Goal: Task Accomplishment & Management: Complete application form

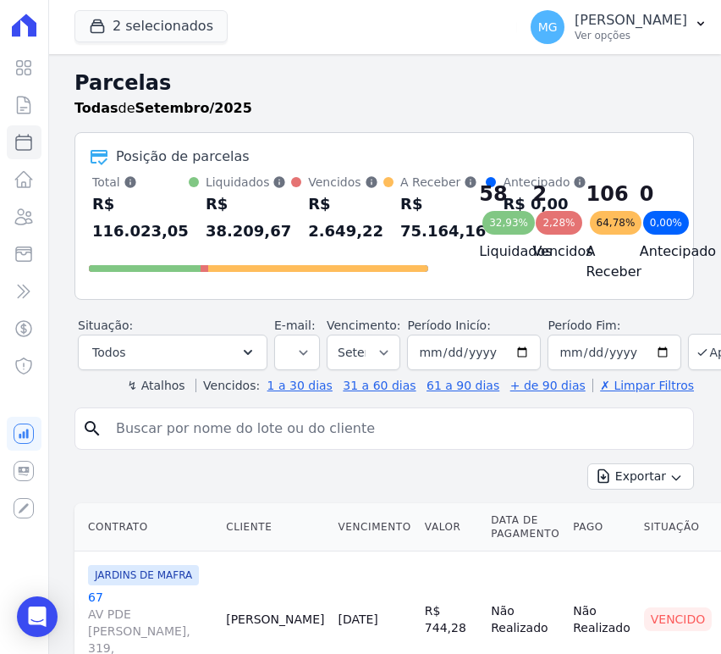
select select
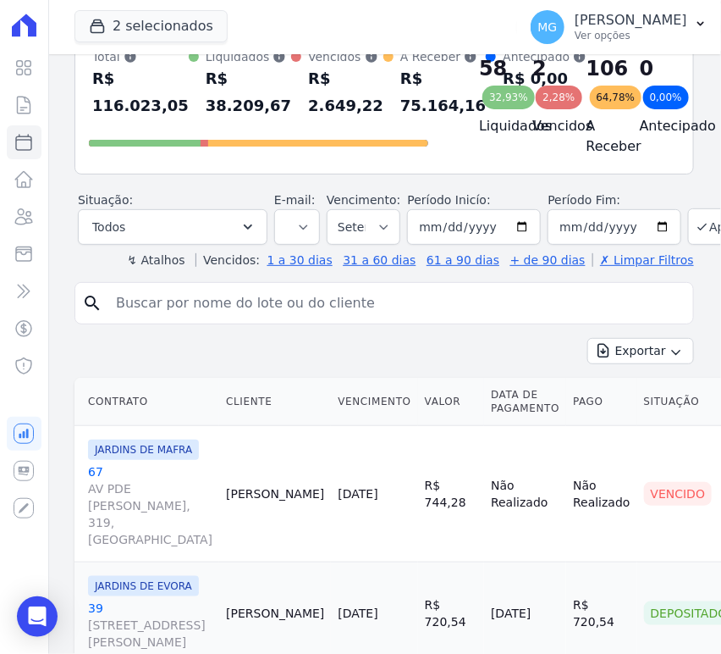
click at [158, 318] on input "search" at bounding box center [396, 303] width 581 height 34
type input "102"
select select
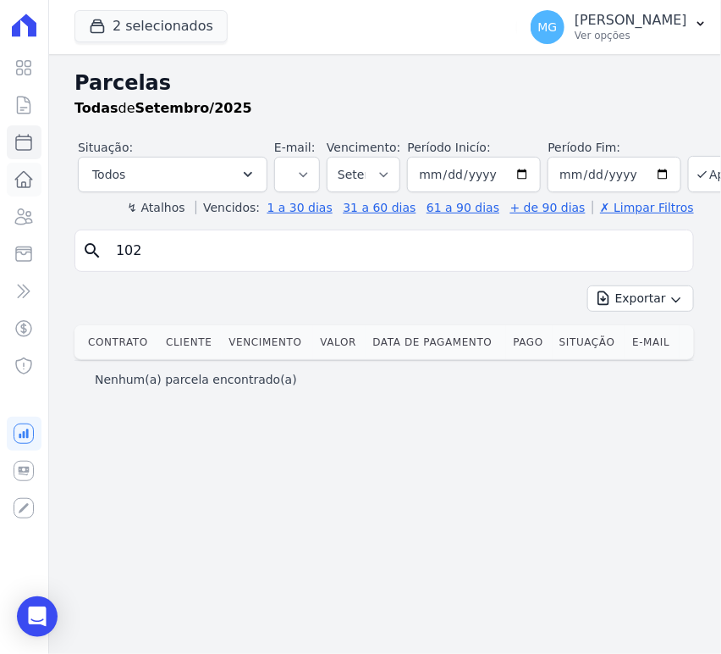
click at [27, 184] on icon at bounding box center [24, 179] width 20 height 20
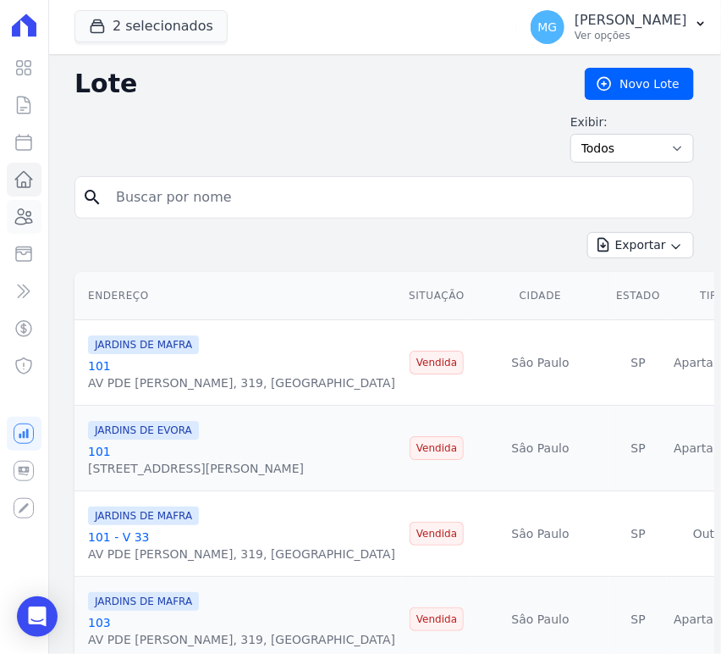
click at [23, 215] on icon at bounding box center [24, 217] width 20 height 20
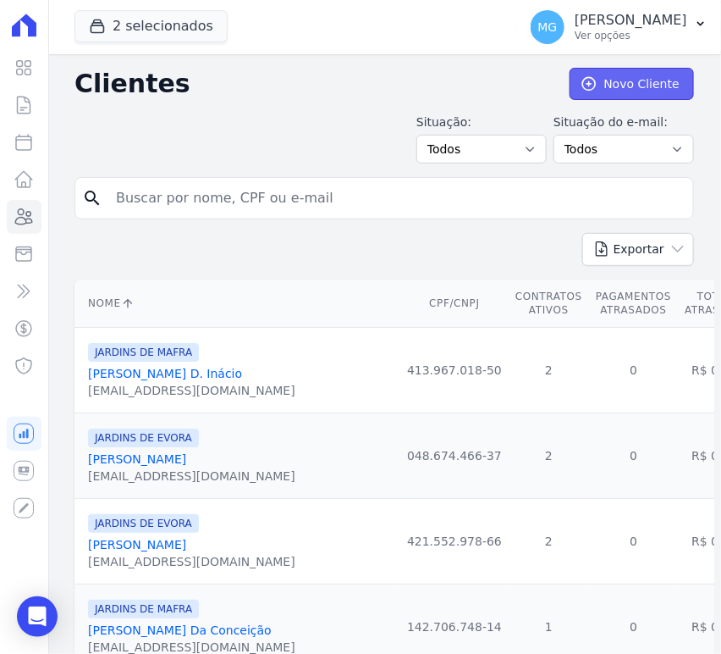
click at [587, 75] on icon at bounding box center [589, 83] width 17 height 17
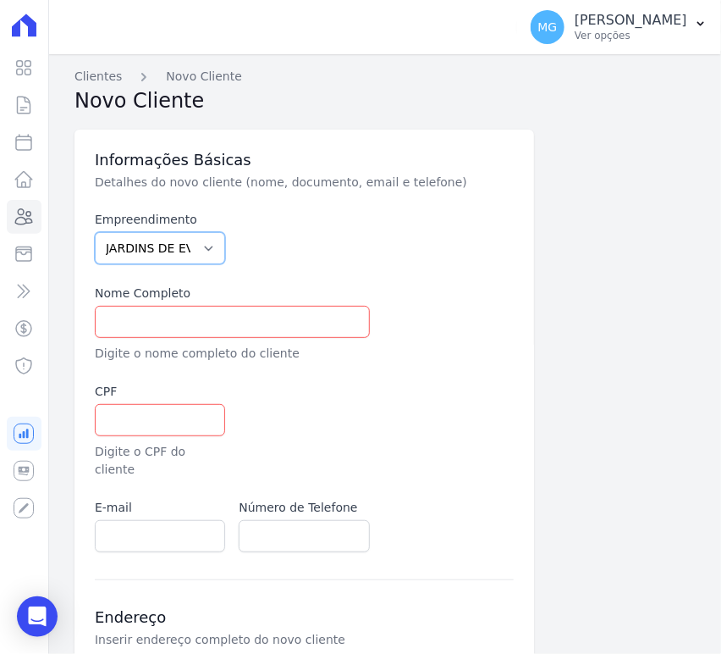
click at [155, 246] on select "JARDINS DE EVORA JARDINS DE MAFRA" at bounding box center [160, 248] width 130 height 32
select select "bfe7885e-fa0b-4d28-958c-1934313489b3"
click at [95, 232] on select "JARDINS DE EVORA JARDINS DE MAFRA" at bounding box center [160, 248] width 130 height 32
click at [318, 256] on div at bounding box center [304, 237] width 130 height 53
click at [183, 321] on input "text" at bounding box center [232, 322] width 275 height 32
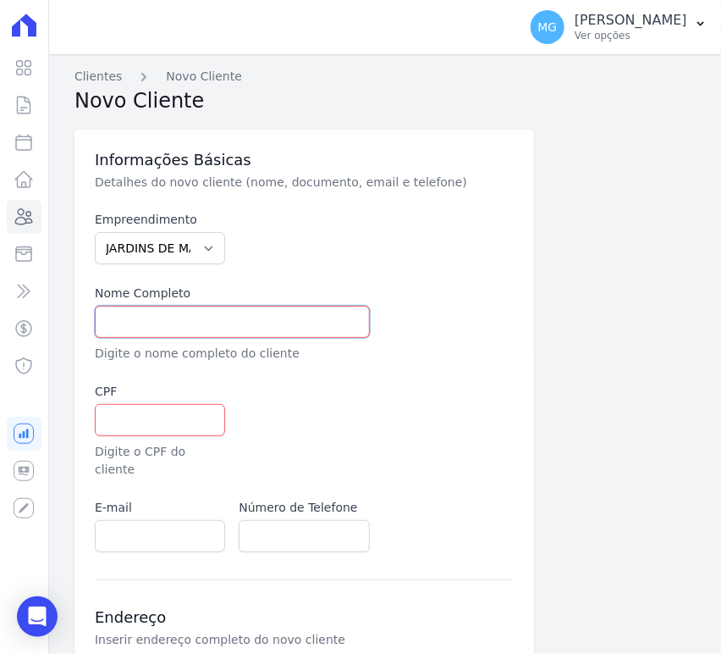
paste input "LUCAS GUEDES FERREIRA"
type input "LUCAS GUEDES FERREIRA"
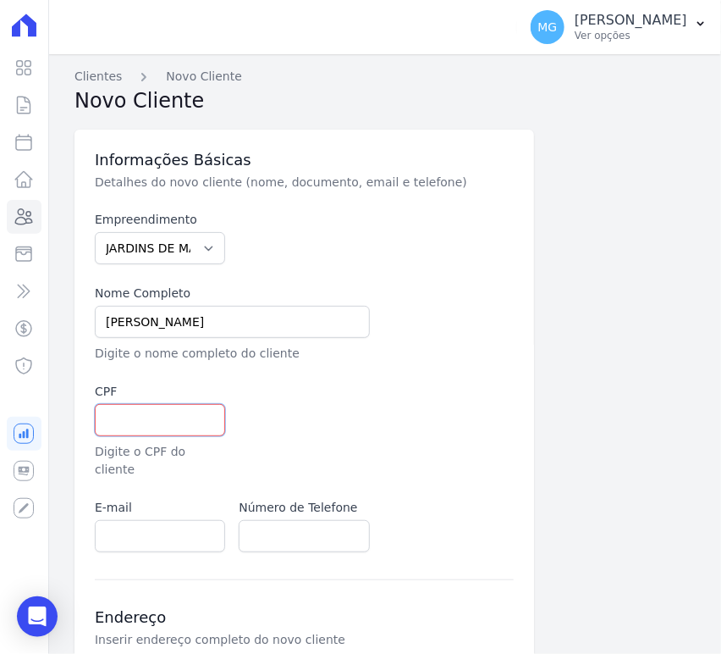
click at [121, 417] on input "text" at bounding box center [160, 420] width 130 height 32
paste input "495.595.928-82"
type input "495.595.928-82"
click at [329, 398] on div at bounding box center [376, 431] width 275 height 96
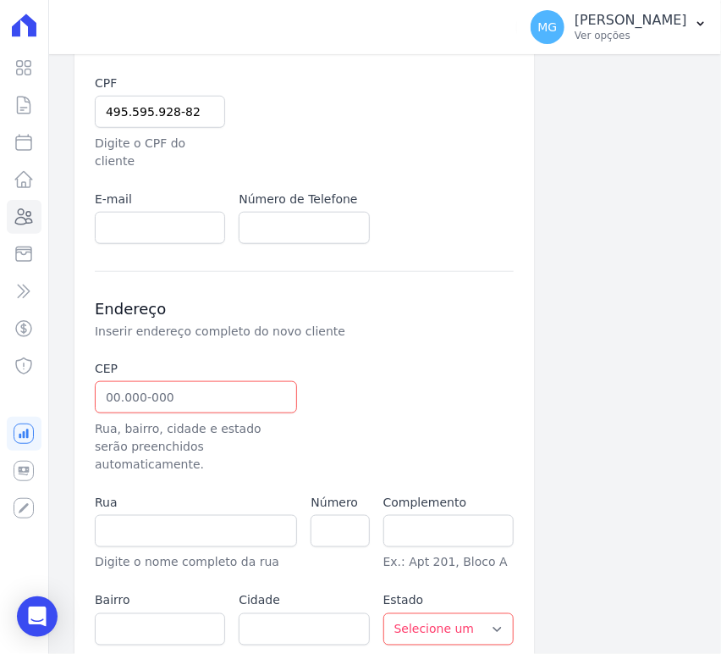
scroll to position [313, 0]
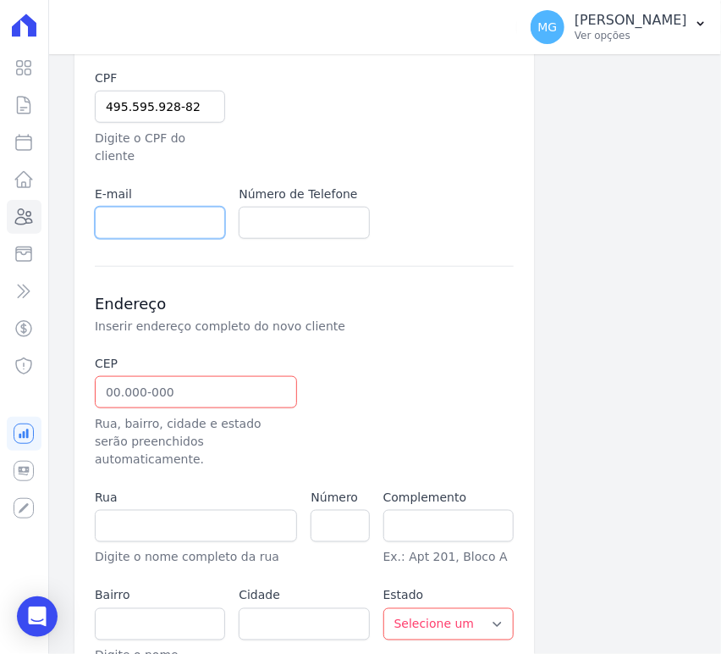
click at [168, 207] on input "email" at bounding box center [160, 223] width 130 height 32
paste input "GLUCAS147@OUTLOOK.COM,"
type input "GLUCAS147@OUTLOOK.COM"
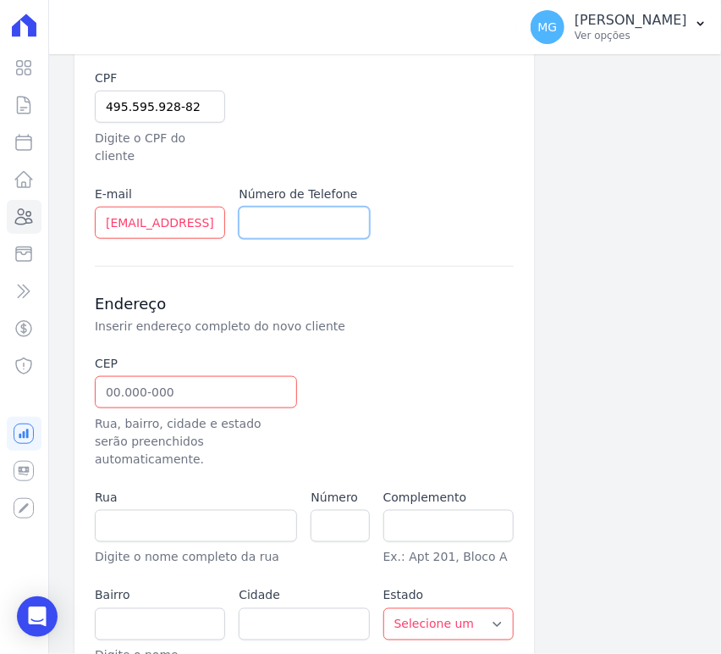
click at [285, 213] on input "text" at bounding box center [304, 223] width 130 height 32
paste input "11 99506-3641"
type input "11 99506-3641"
click at [464, 215] on div "Empreendimento JARDINS DE EVORA JARDINS DE MAFRA Nome Completo LUCAS GUEDES FER…" at bounding box center [304, 68] width 419 height 341
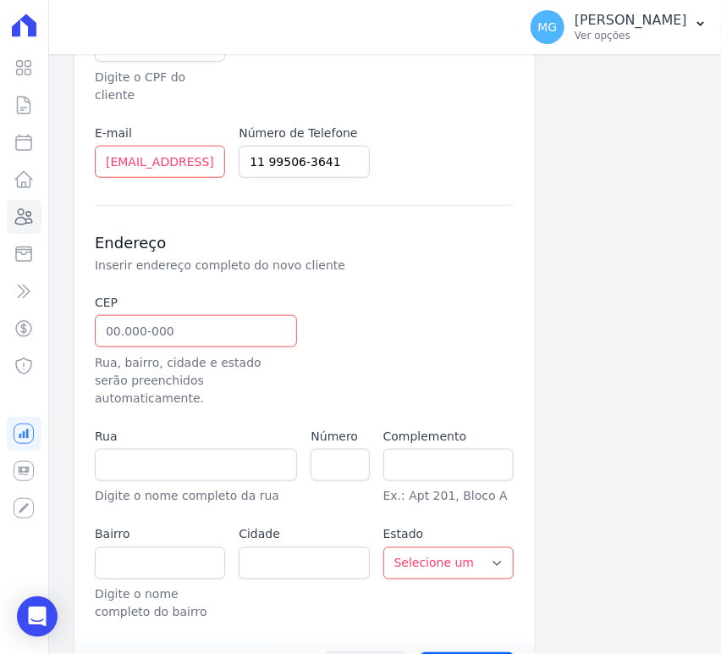
scroll to position [376, 0]
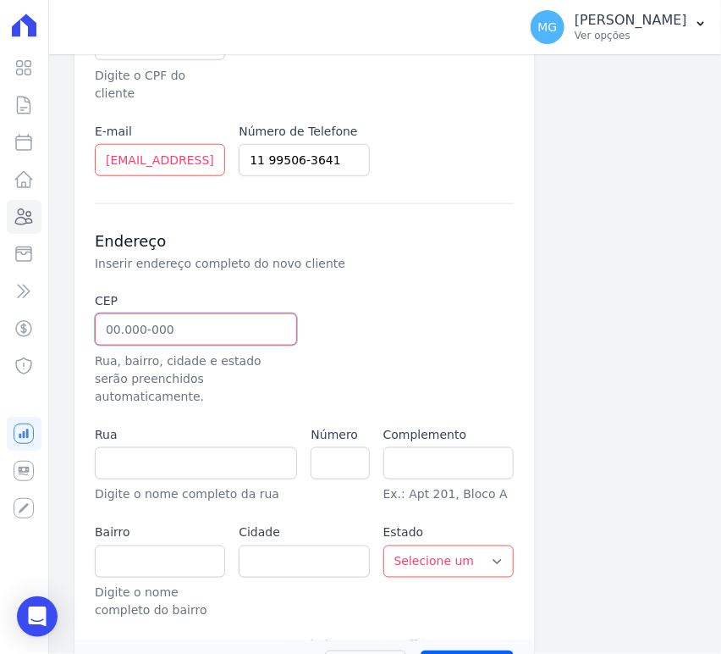
click at [193, 313] on input "text" at bounding box center [196, 329] width 202 height 32
type input "08.431-170"
type input "Rua Miguel Martins Lisboa"
type input "Jardim Aurora (Zona Leste)"
type input "São Paulo"
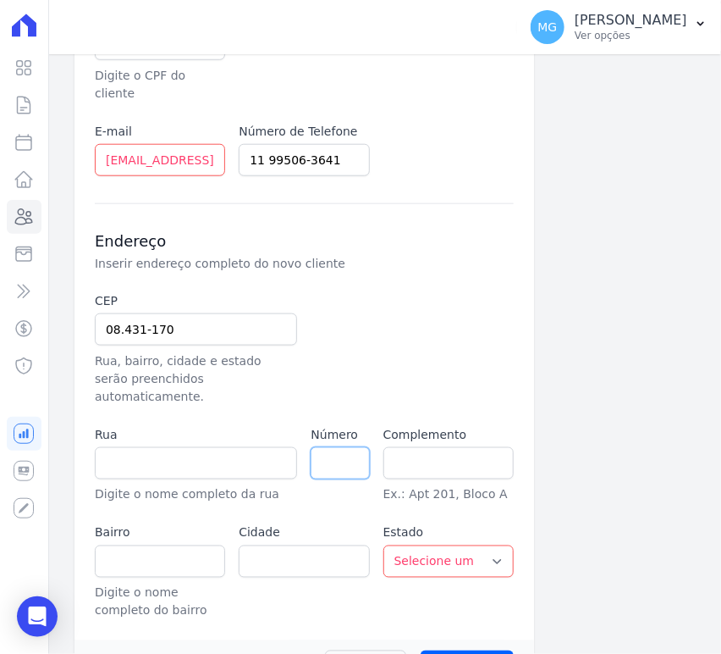
select select "SP"
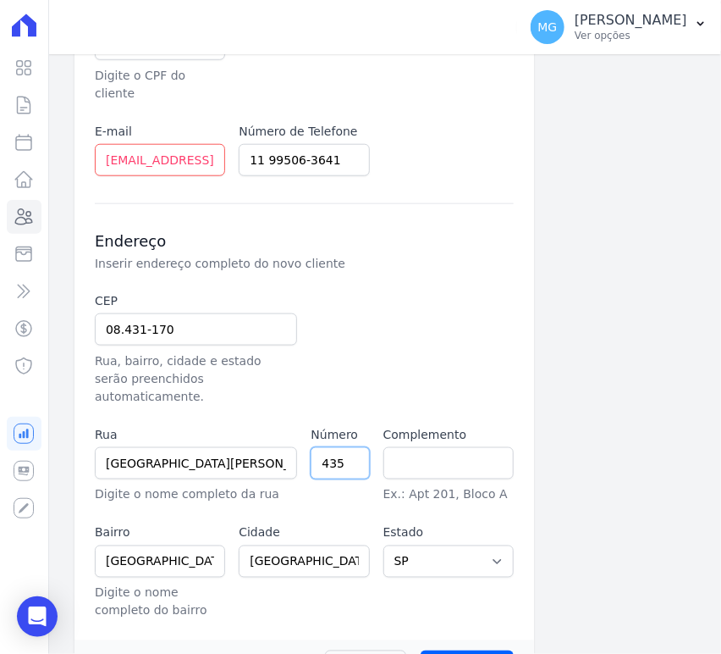
type input "435"
click at [422, 369] on div "CEP 08.431-170 Rua, bairro, cidade e estado serão preenchidos automaticamente. …" at bounding box center [304, 456] width 419 height 328
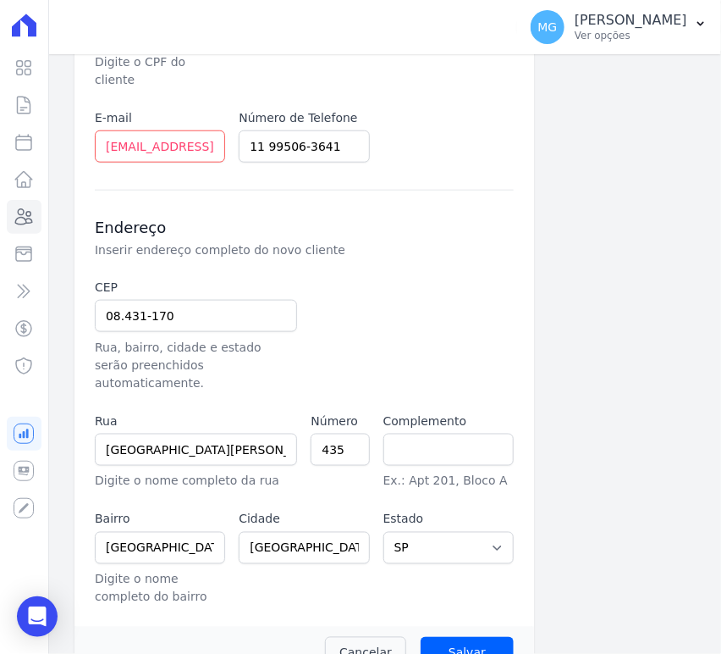
scroll to position [390, 0]
click at [474, 636] on input "Salvar" at bounding box center [467, 652] width 93 height 32
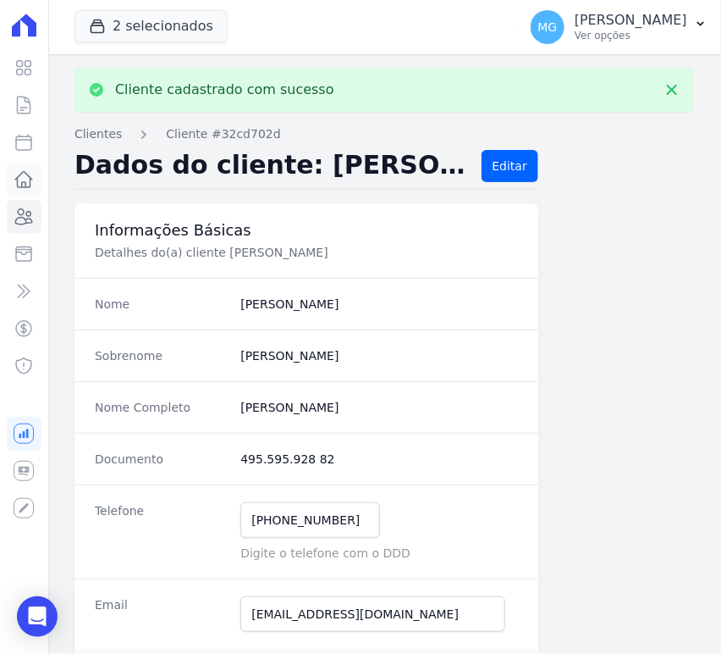
click at [25, 176] on icon at bounding box center [24, 179] width 20 height 20
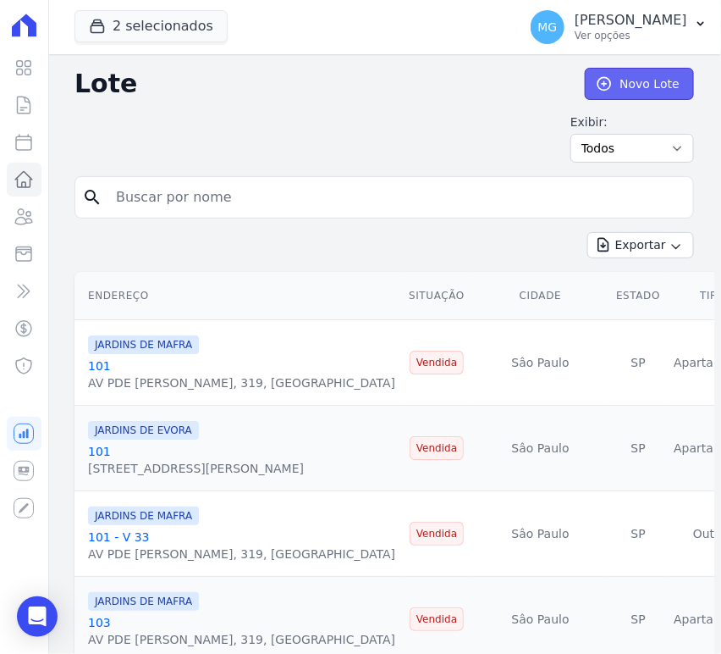
click at [603, 79] on icon at bounding box center [604, 83] width 17 height 17
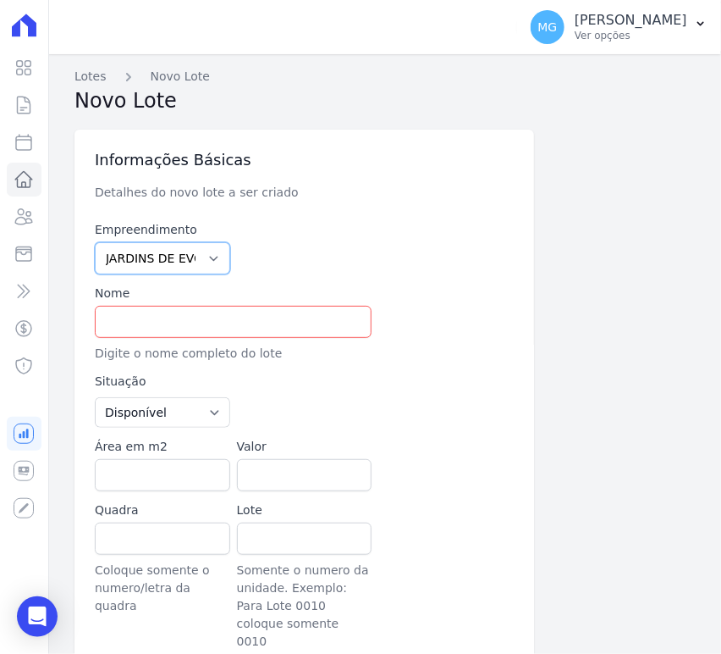
drag, startPoint x: 192, startPoint y: 252, endPoint x: 192, endPoint y: 263, distance: 11.0
click at [192, 252] on select "JARDINS DE EVORA JARDINS DE MAFRA" at bounding box center [162, 258] width 135 height 32
select select "bfe7885e-fa0b-4d28-958c-1934313489b3"
click at [95, 242] on select "JARDINS DE EVORA JARDINS DE MAFRA" at bounding box center [162, 258] width 135 height 32
click at [166, 315] on input "text" at bounding box center [233, 322] width 277 height 32
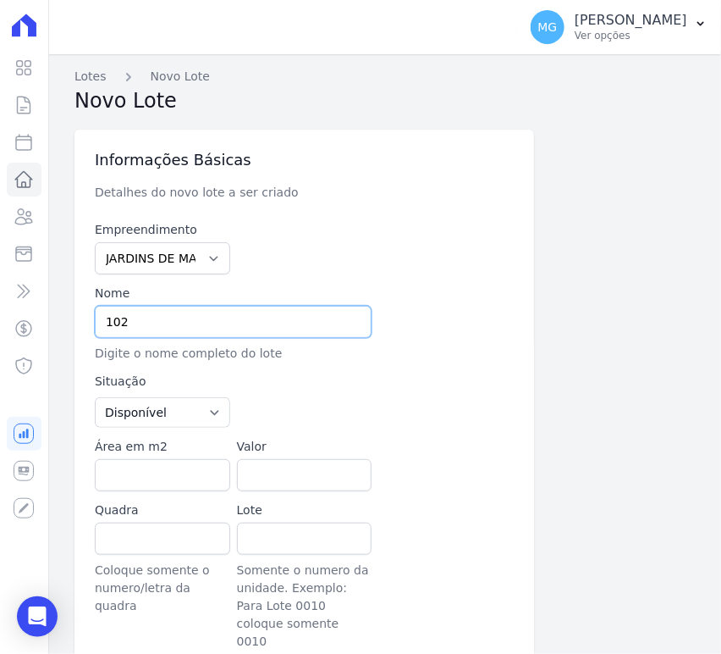
scroll to position [62, 0]
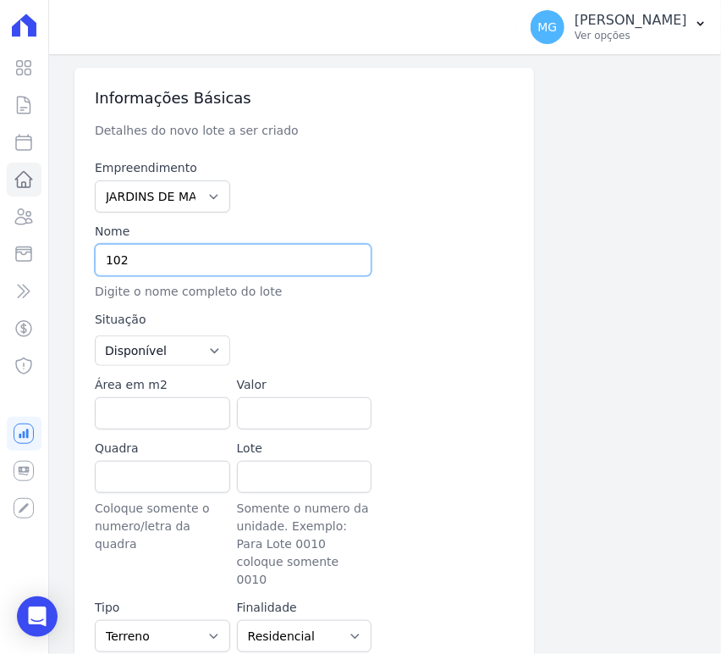
type input "102"
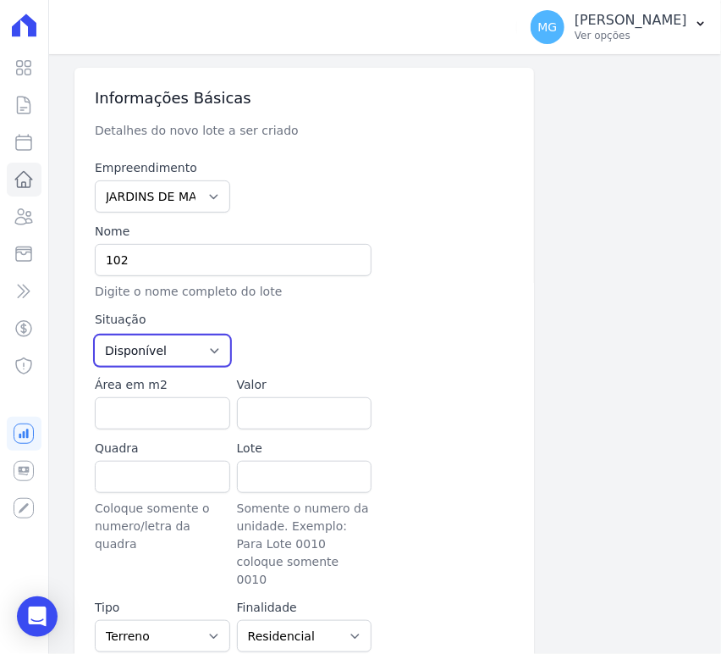
drag, startPoint x: 169, startPoint y: 341, endPoint x: 151, endPoint y: 363, distance: 28.8
click at [169, 341] on select "Disponível Vendida Reservada Indisponível" at bounding box center [162, 350] width 135 height 30
select select "sold"
click at [95, 335] on select "Disponível Vendida Reservada Indisponível" at bounding box center [162, 350] width 135 height 30
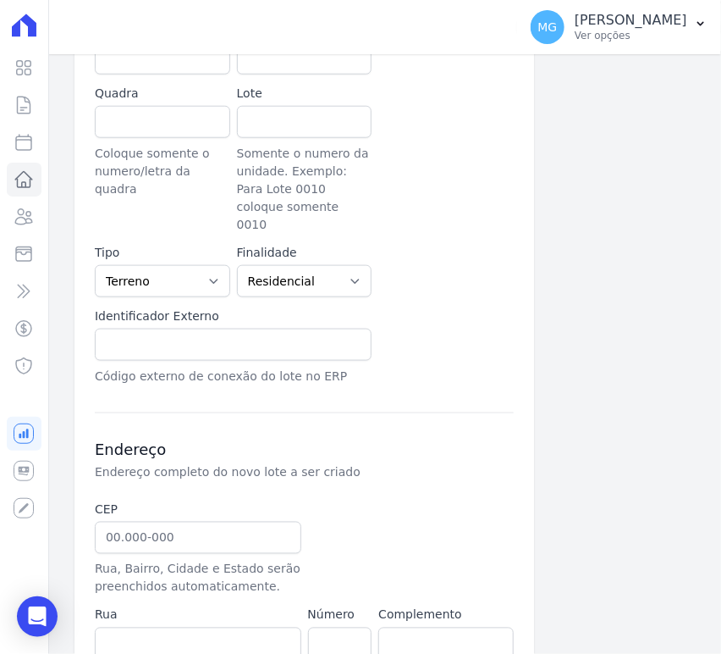
scroll to position [501, 0]
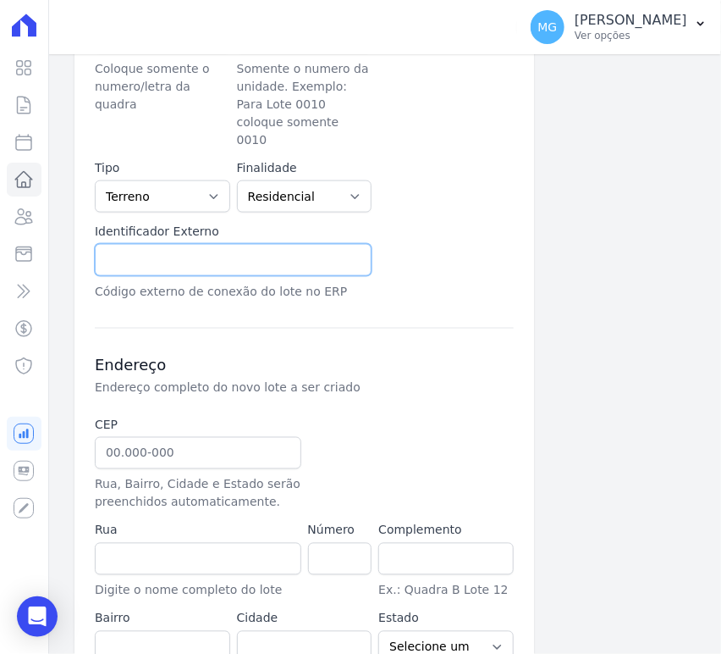
click at [145, 244] on input "text" at bounding box center [233, 260] width 277 height 32
type input "102"
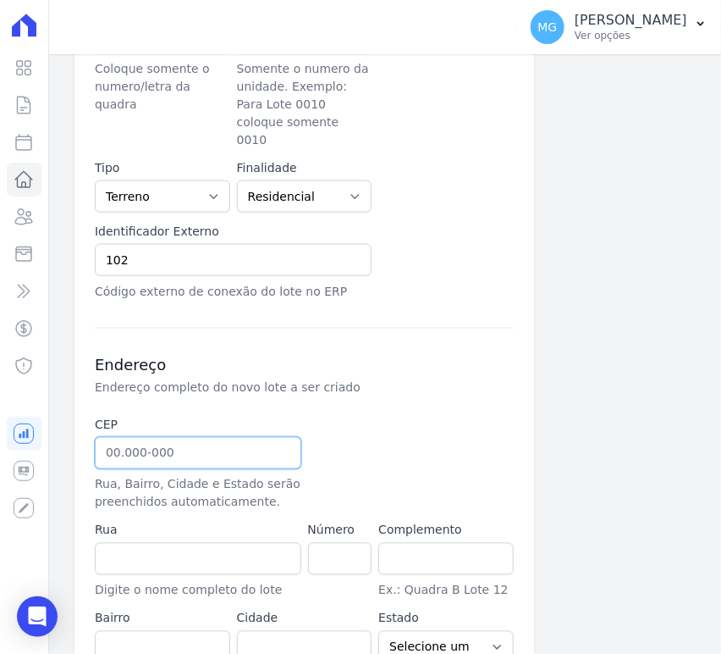
click at [189, 439] on input "text" at bounding box center [198, 453] width 207 height 32
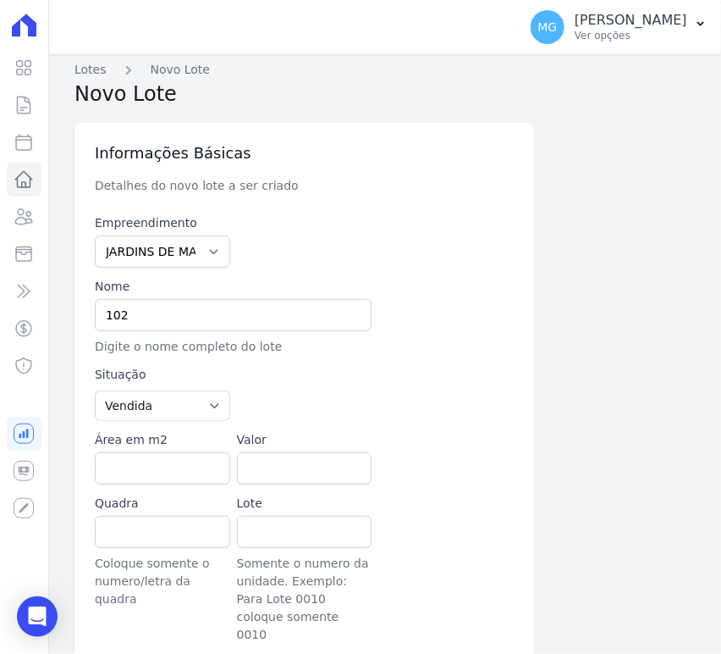
scroll to position [0, 0]
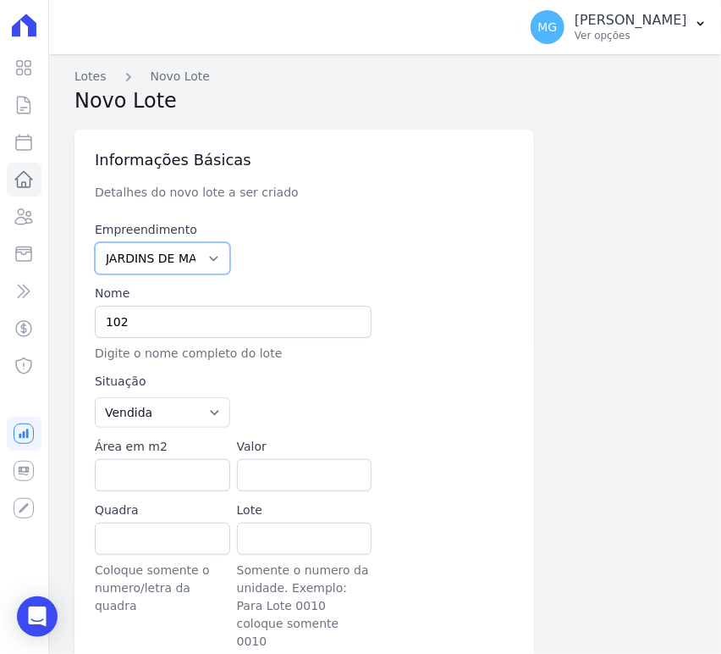
click at [192, 262] on select "JARDINS DE EVORA JARDINS DE MAFRA" at bounding box center [162, 258] width 135 height 32
click at [95, 242] on select "JARDINS DE EVORA JARDINS DE MAFRA" at bounding box center [162, 258] width 135 height 32
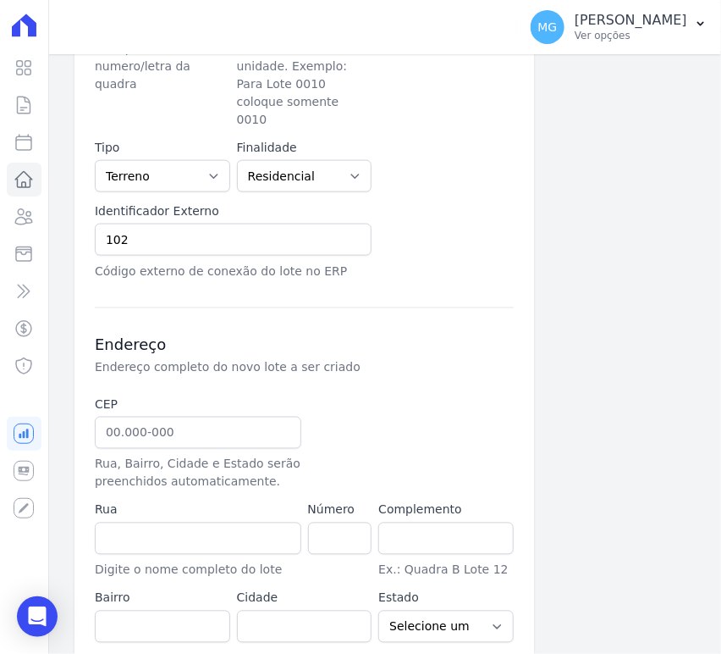
scroll to position [564, 0]
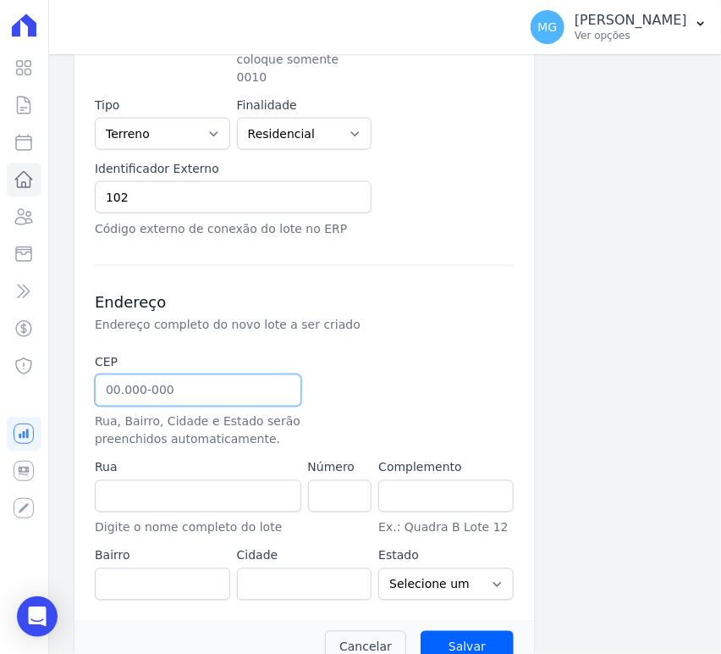
click at [124, 380] on input "text" at bounding box center [198, 390] width 207 height 32
paste input "08.230-"
type input "08.230-000"
click at [421, 631] on input "Salvar" at bounding box center [467, 647] width 93 height 32
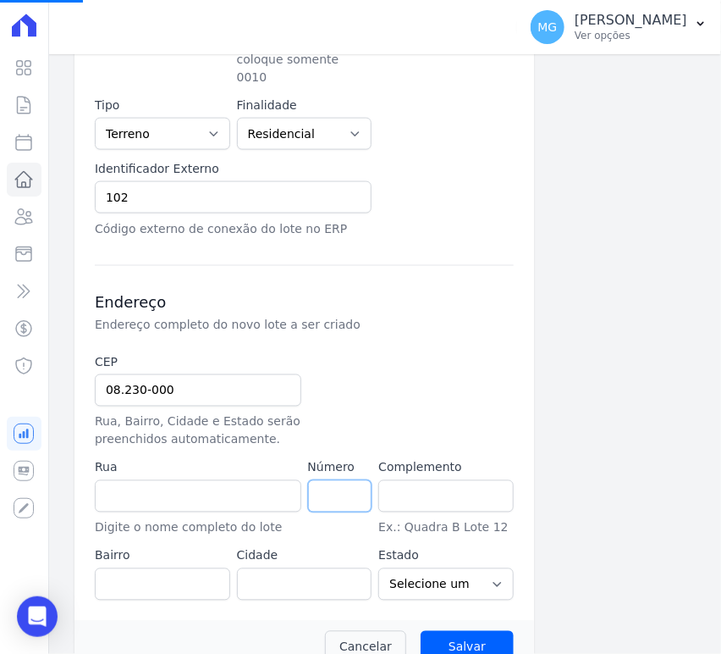
click at [333, 480] on input "number" at bounding box center [340, 496] width 64 height 32
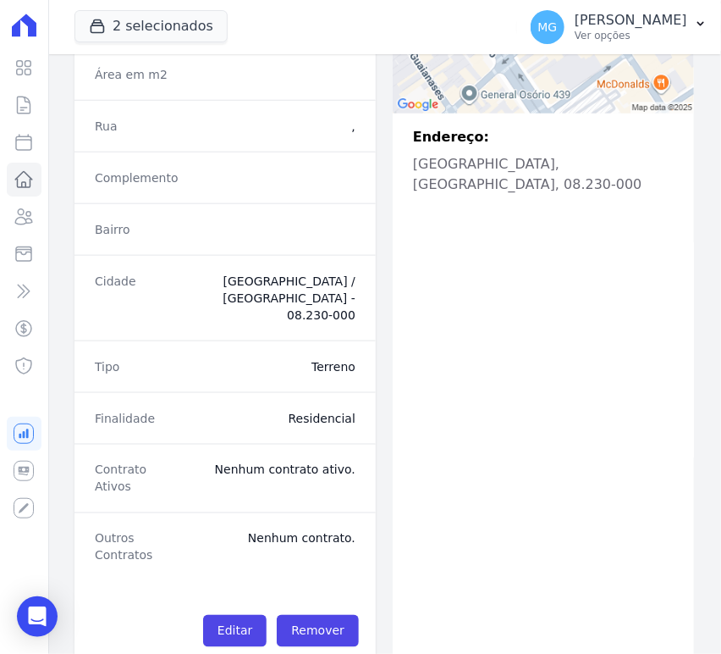
scroll to position [410, 0]
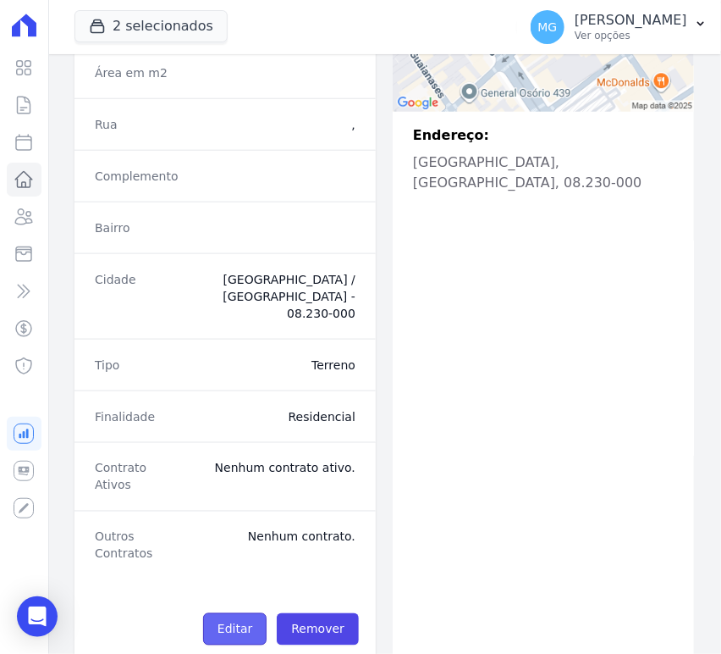
click at [224, 613] on link "Editar" at bounding box center [235, 629] width 64 height 32
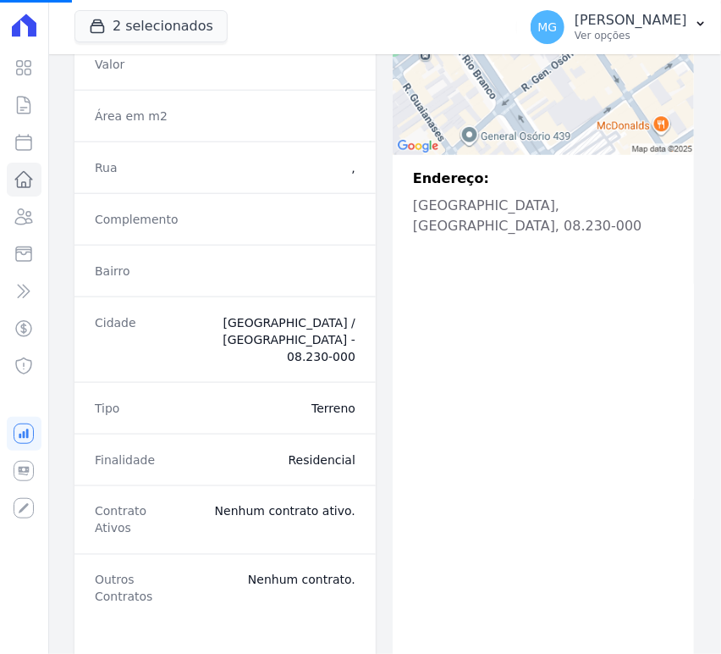
scroll to position [0, 0]
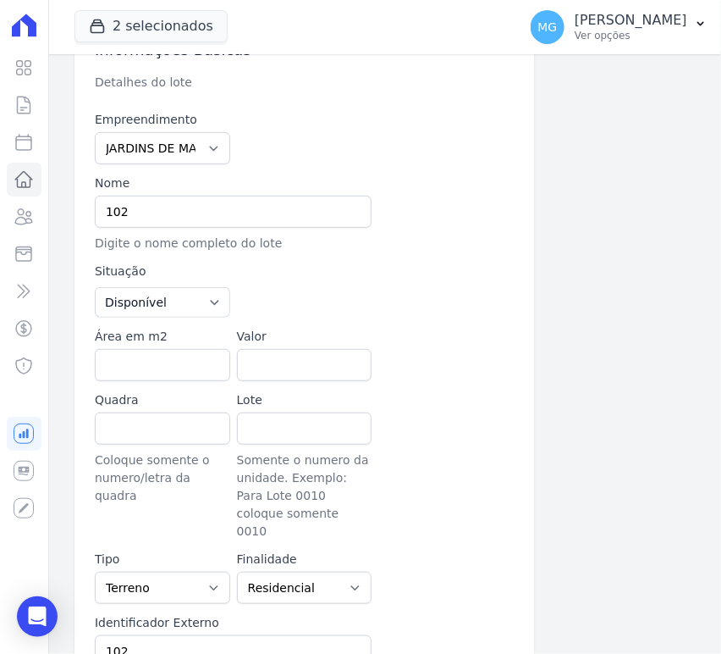
scroll to position [125, 0]
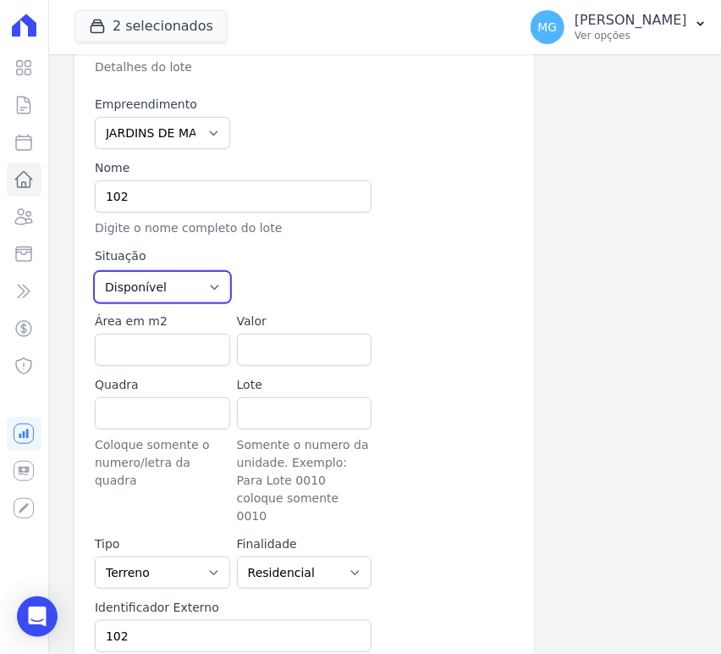
click at [180, 290] on select "Disponível Vendida Reservada Indisponível" at bounding box center [162, 287] width 135 height 30
select select "sold"
click at [95, 272] on select "Disponível Vendida Reservada Indisponível" at bounding box center [162, 287] width 135 height 30
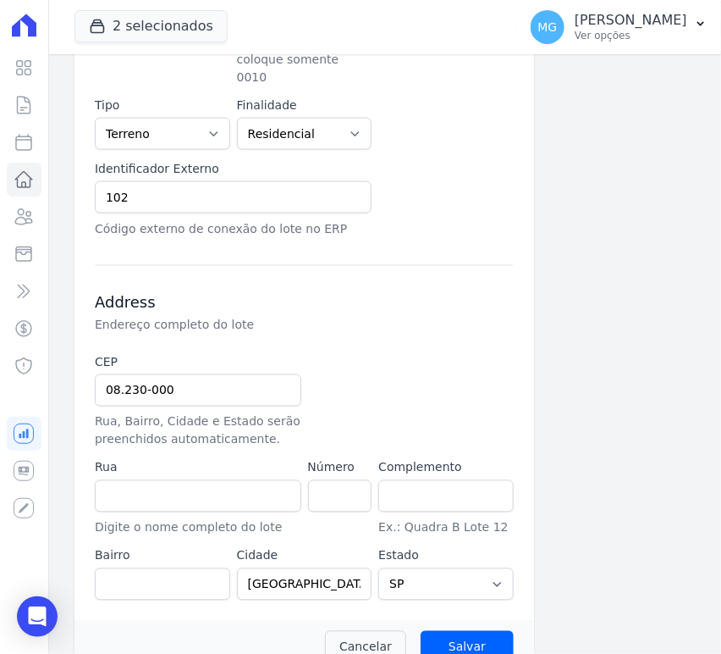
scroll to position [576, 0]
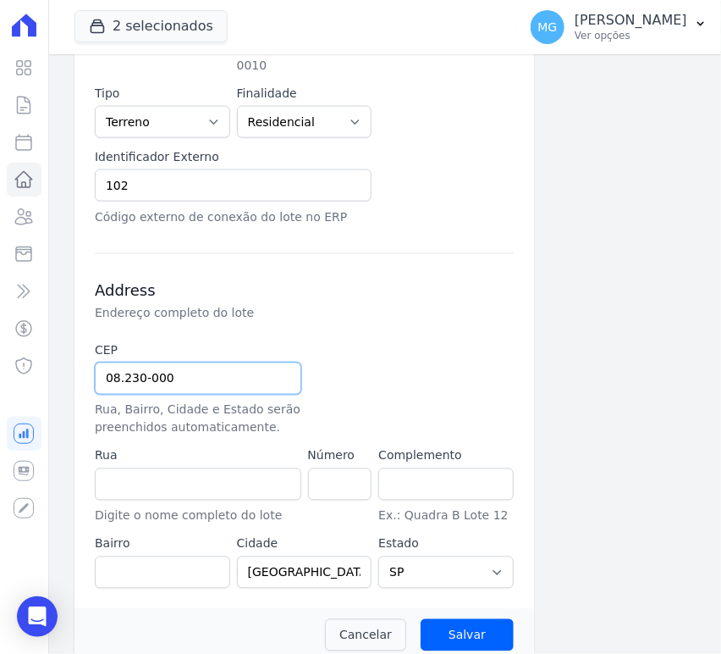
click at [202, 362] on input "08.230-000" at bounding box center [198, 378] width 207 height 32
click at [168, 468] on input "text" at bounding box center [198, 484] width 207 height 32
click at [174, 362] on input "08.230-000" at bounding box center [198, 378] width 207 height 32
type input "08.230-00"
select select
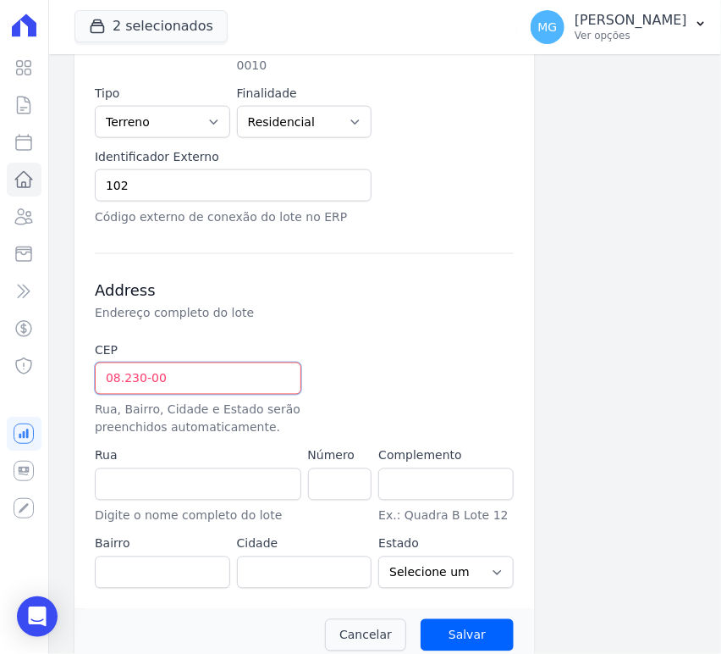
type input "08.230-000"
type input "Avenida Padre Gregório Mafra"
type input "Vila Taquari"
type input "São Paulo"
select select "SP"
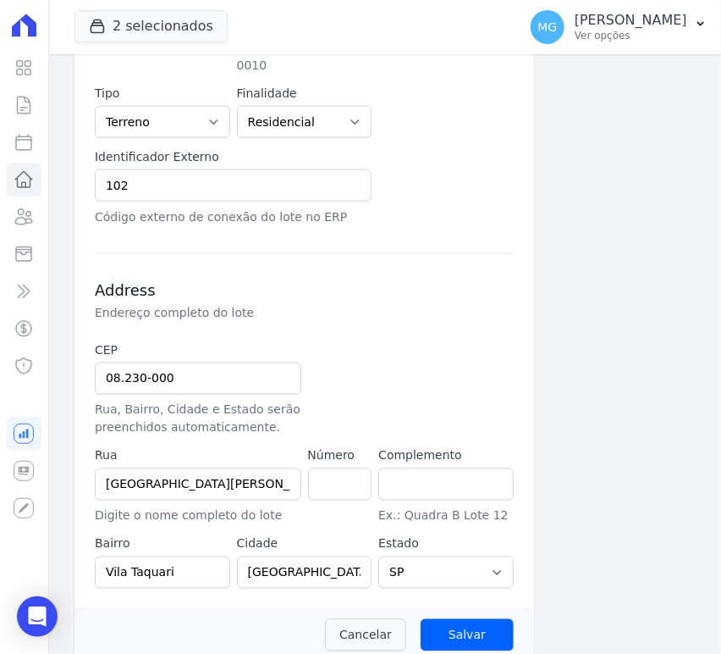
click at [348, 366] on div at bounding box center [375, 389] width 135 height 95
click at [329, 468] on input "number" at bounding box center [340, 484] width 64 height 32
type input "136"
click at [396, 384] on div at bounding box center [375, 389] width 135 height 95
click at [468, 619] on input "Salvar" at bounding box center [467, 635] width 93 height 32
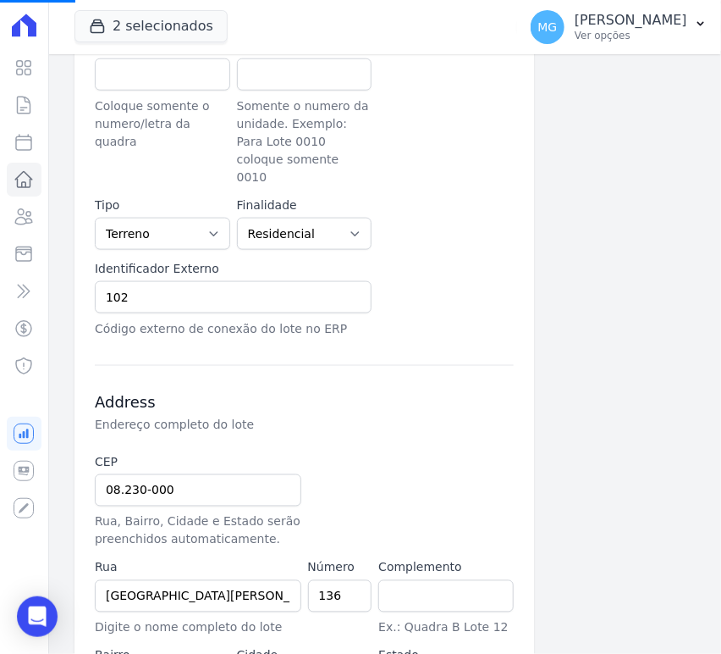
scroll to position [12, 0]
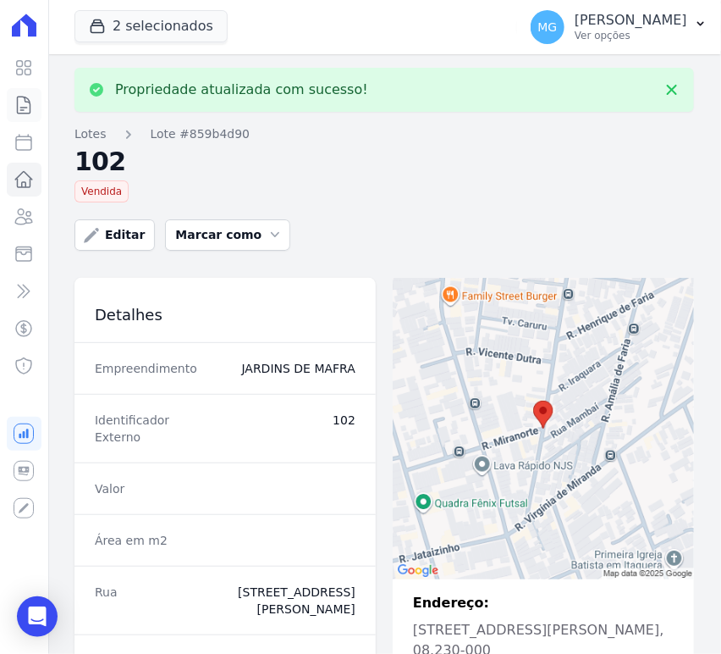
click at [20, 102] on icon at bounding box center [24, 105] width 20 height 20
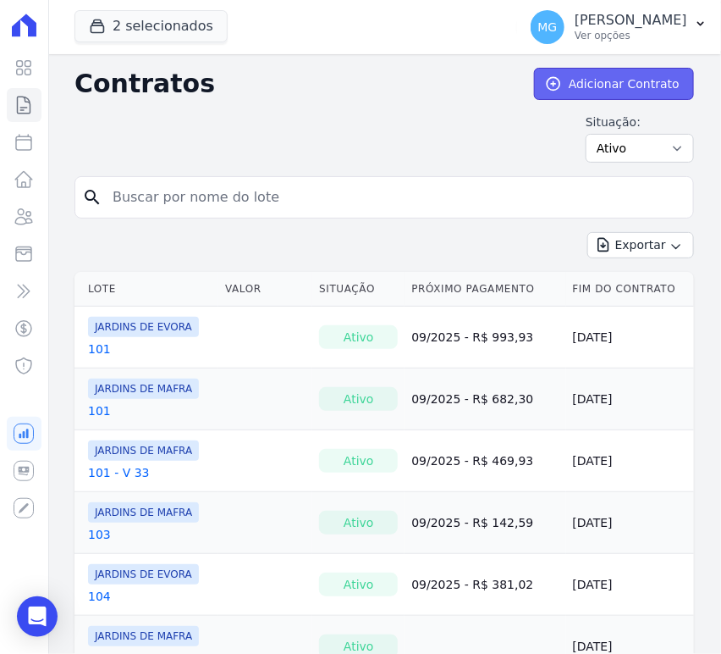
click at [561, 83] on link "Adicionar Contrato" at bounding box center [614, 84] width 160 height 32
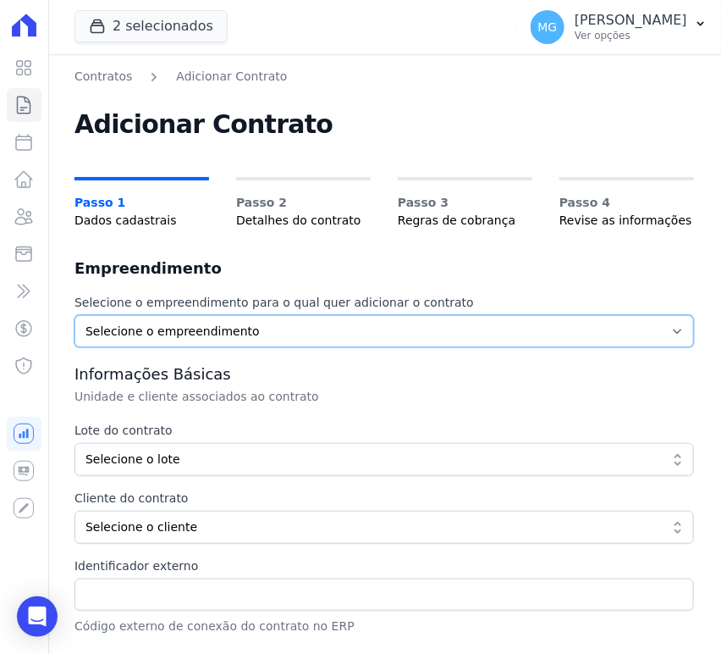
drag, startPoint x: 175, startPoint y: 334, endPoint x: 172, endPoint y: 345, distance: 11.5
click at [175, 334] on select "Selecione o empreendimento JARDINS DE EVORA JARDINS DE MAFRA" at bounding box center [385, 331] width 620 height 32
select select "bfe7885e-fa0b-4d28-958c-1934313489b3"
click at [75, 315] on select "Selecione o empreendimento JARDINS DE EVORA JARDINS DE MAFRA" at bounding box center [385, 331] width 620 height 32
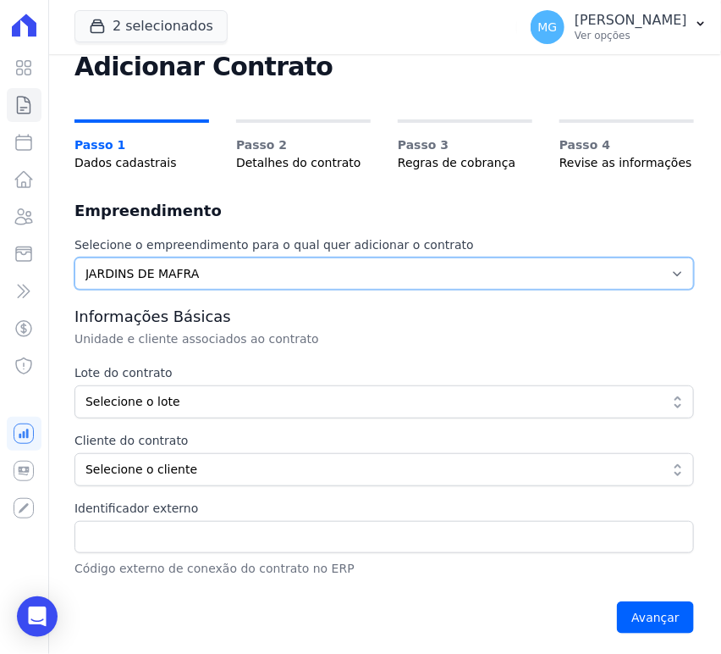
scroll to position [59, 0]
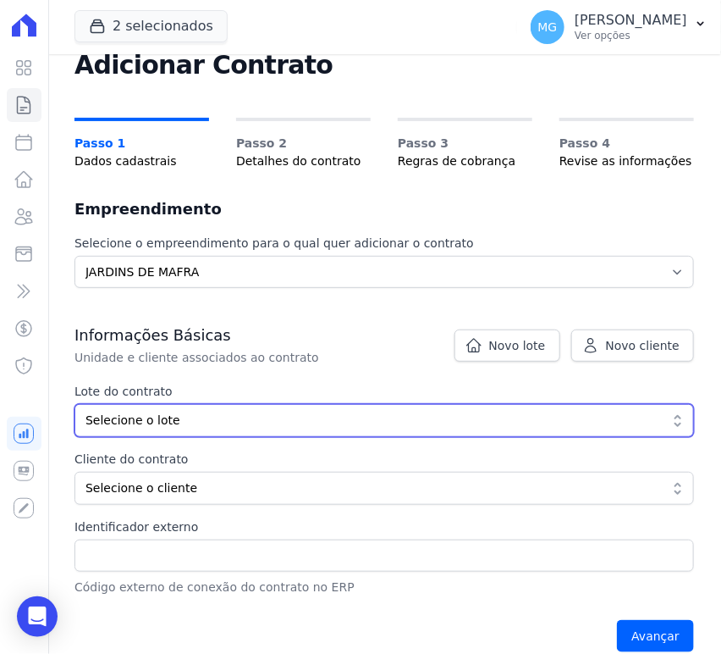
click at [151, 417] on span "Selecione o lote" at bounding box center [373, 421] width 574 height 18
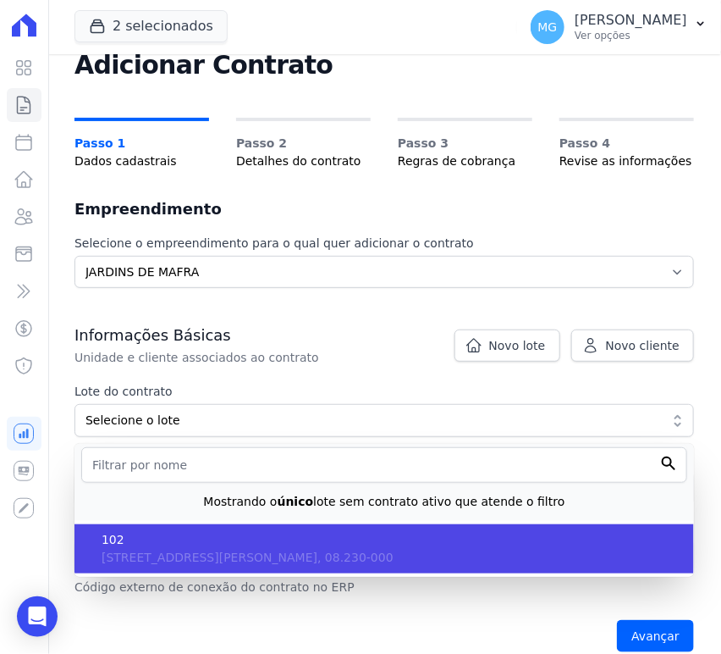
click at [146, 540] on span "102" at bounding box center [391, 540] width 579 height 18
type input "859b4d90-631a-4b81-8f8f-03e83281672b"
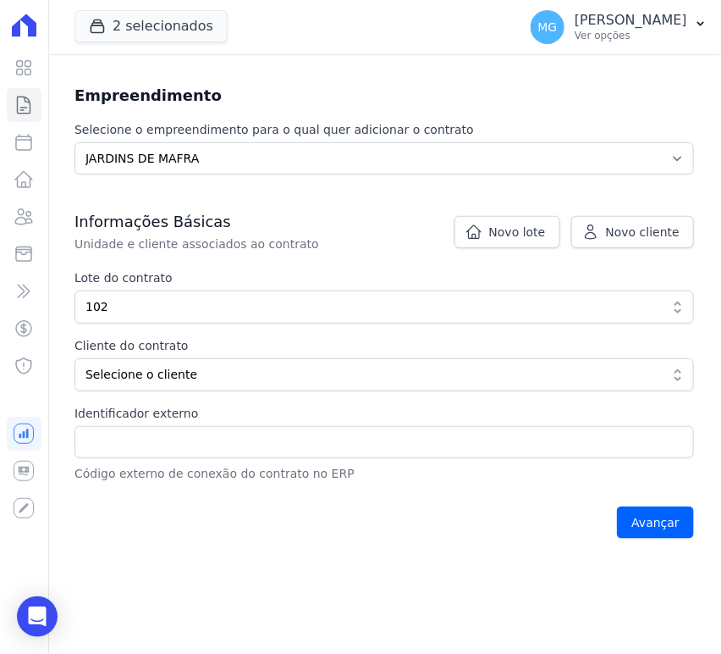
scroll to position [185, 0]
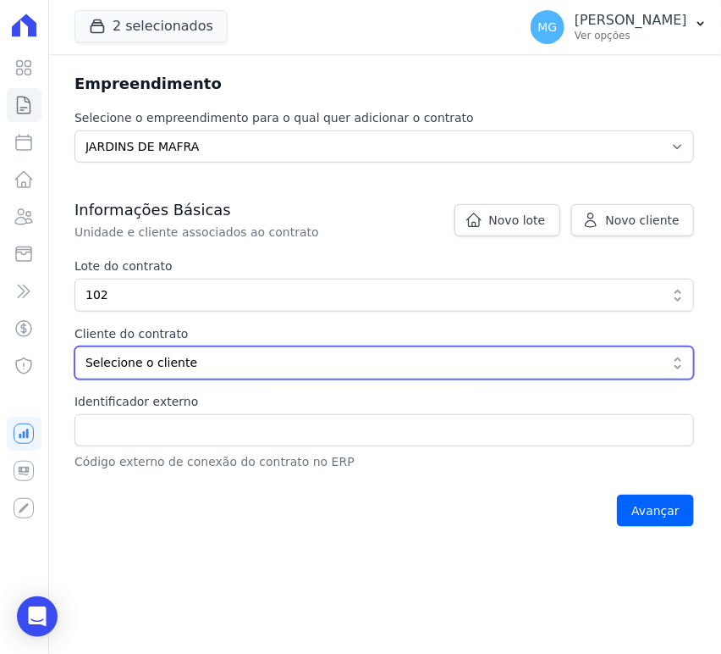
click at [131, 357] on span "Selecione o cliente" at bounding box center [373, 363] width 574 height 18
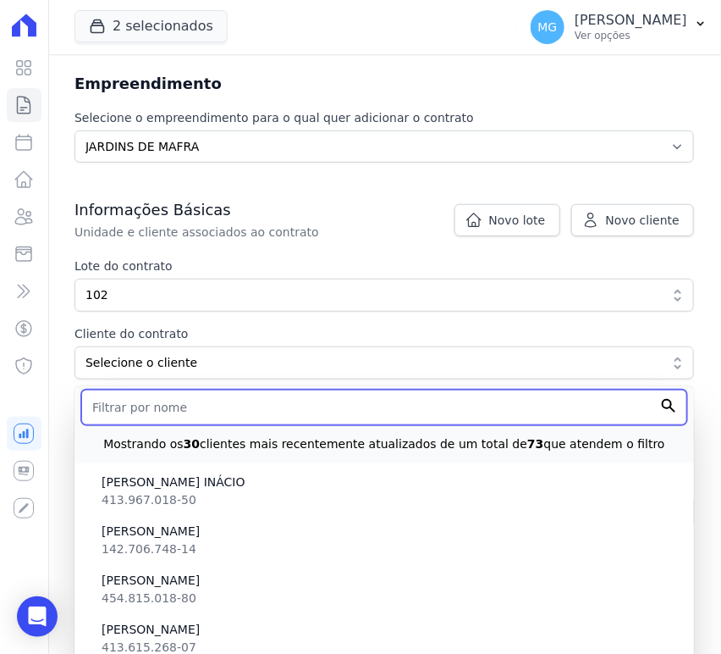
click at [157, 410] on input "text" at bounding box center [384, 407] width 606 height 36
click at [652, 400] on input "LUCAS" at bounding box center [384, 407] width 606 height 36
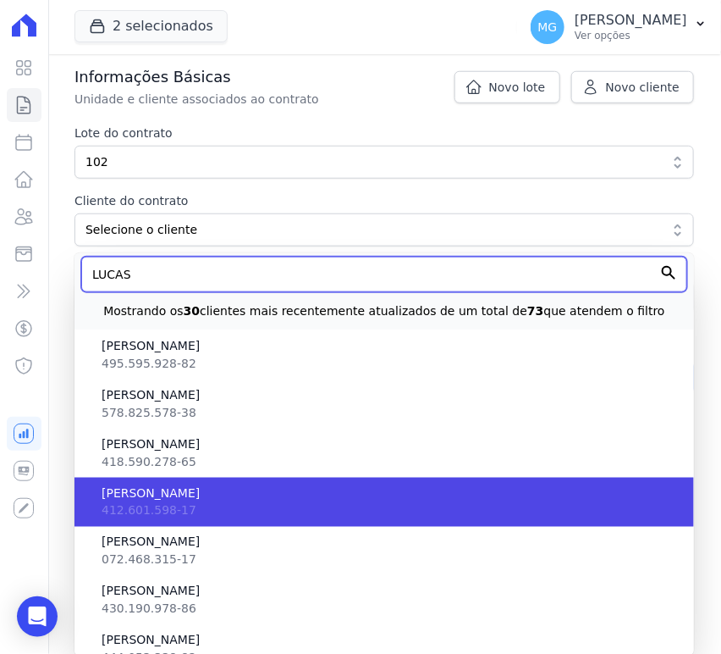
scroll to position [2257, 0]
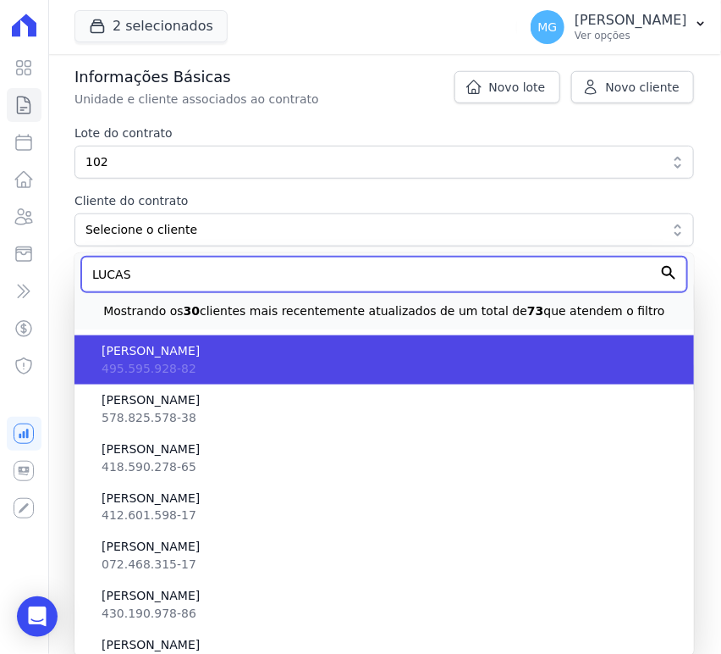
type input "LUCAS"
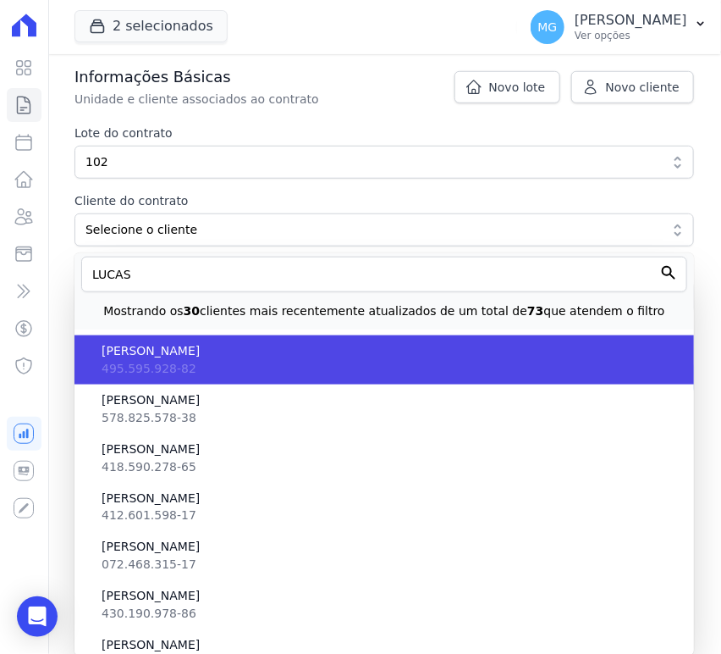
click at [177, 362] on span "495.595.928-82" at bounding box center [149, 369] width 95 height 14
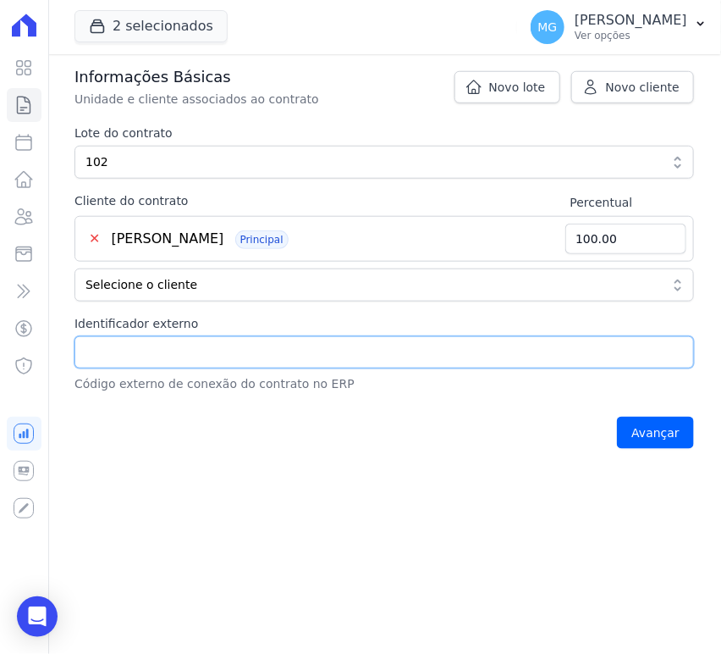
click at [163, 346] on input "Identificador externo" at bounding box center [385, 352] width 620 height 32
type input "102"
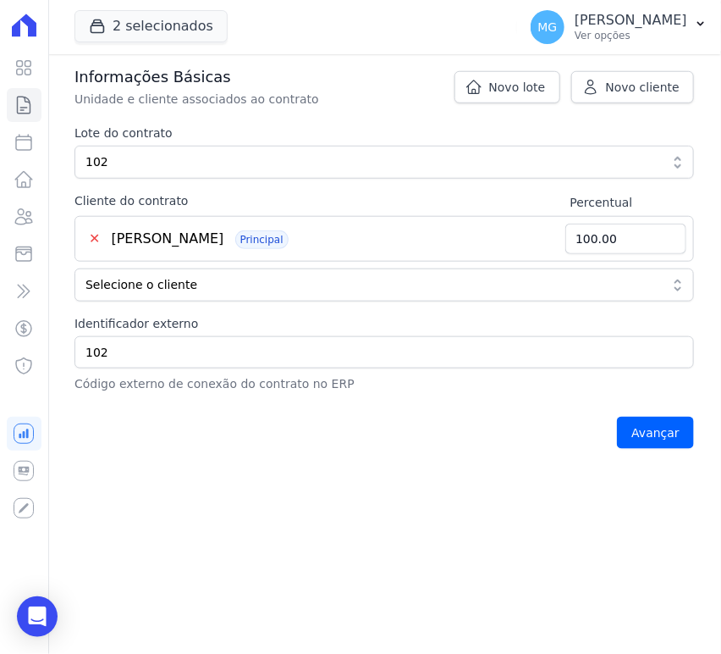
drag, startPoint x: 494, startPoint y: 512, endPoint x: 644, endPoint y: 455, distance: 160.5
click at [494, 510] on main "Contratos Adicionar Contrato Adicionar Contrato Passo 1 Dados cadastrais Passo …" at bounding box center [384, 353] width 674 height 599
click at [660, 426] on input "Avançar" at bounding box center [655, 433] width 77 height 32
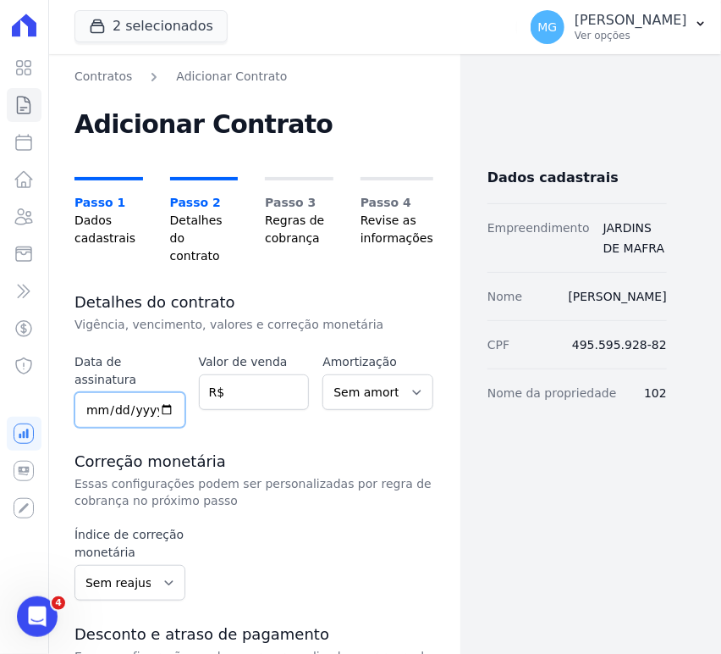
click at [95, 392] on input "date" at bounding box center [130, 410] width 111 height 36
type input "[DATE]"
click at [255, 374] on input "number" at bounding box center [254, 392] width 111 height 36
type input "3"
type input "58672.59"
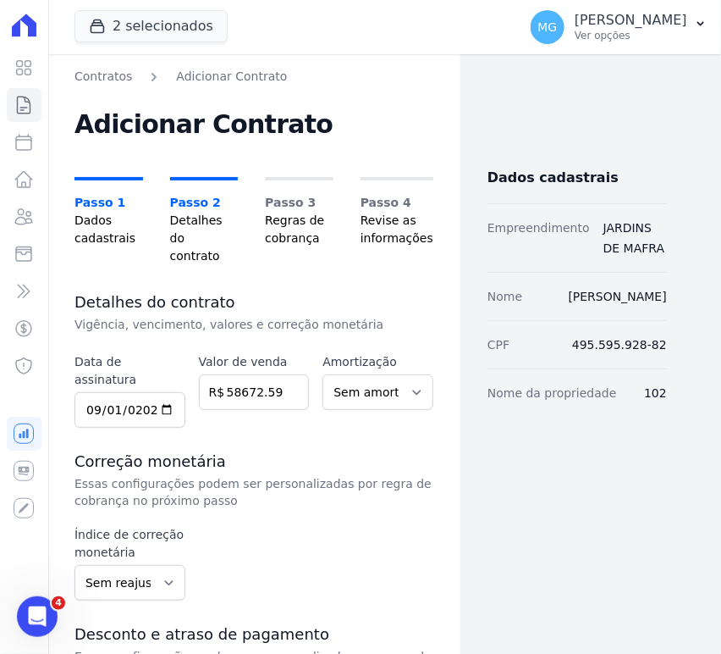
click at [316, 475] on p "Essas configurações podem ser personalizadas por regra de cobrança no próximo p…" at bounding box center [254, 492] width 359 height 34
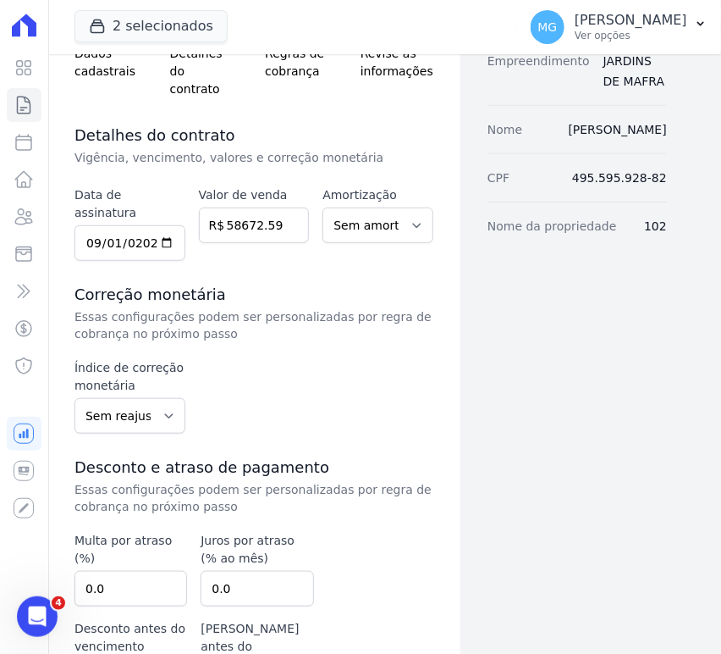
scroll to position [250, 0]
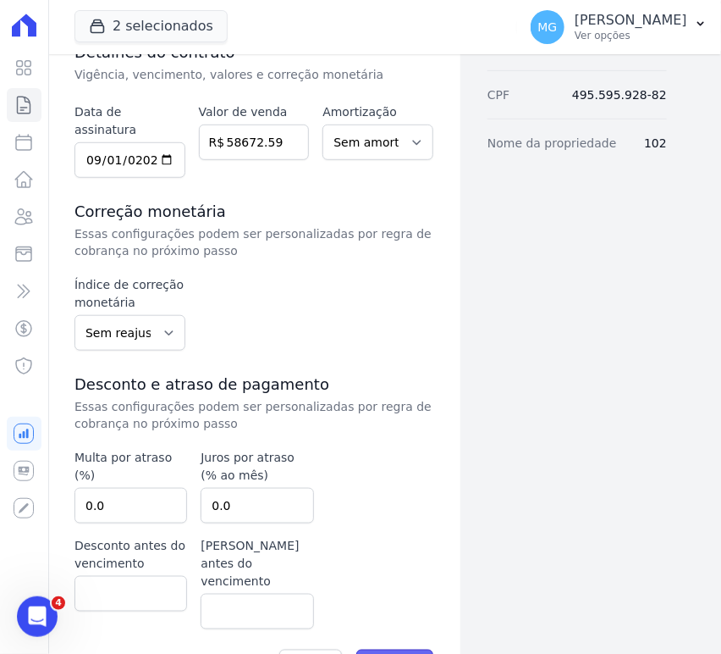
click at [399, 649] on input "Avançar" at bounding box center [394, 665] width 77 height 32
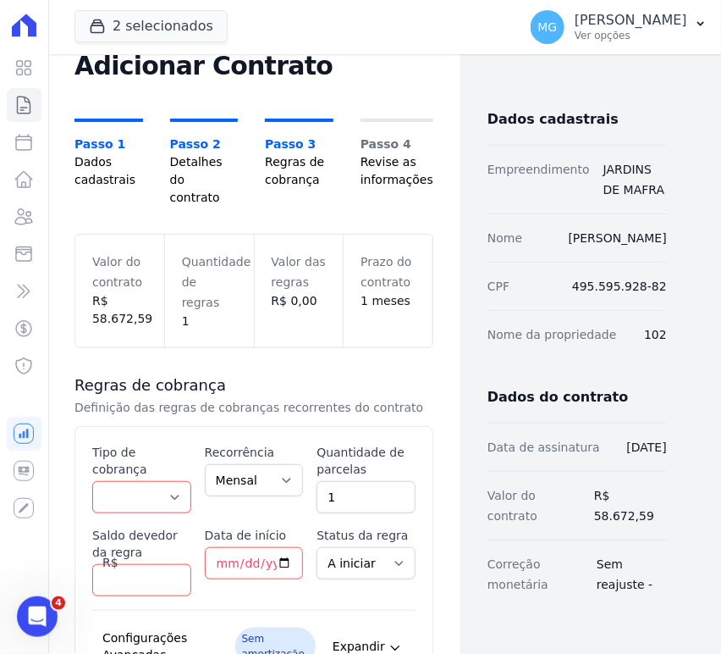
scroll to position [62, 0]
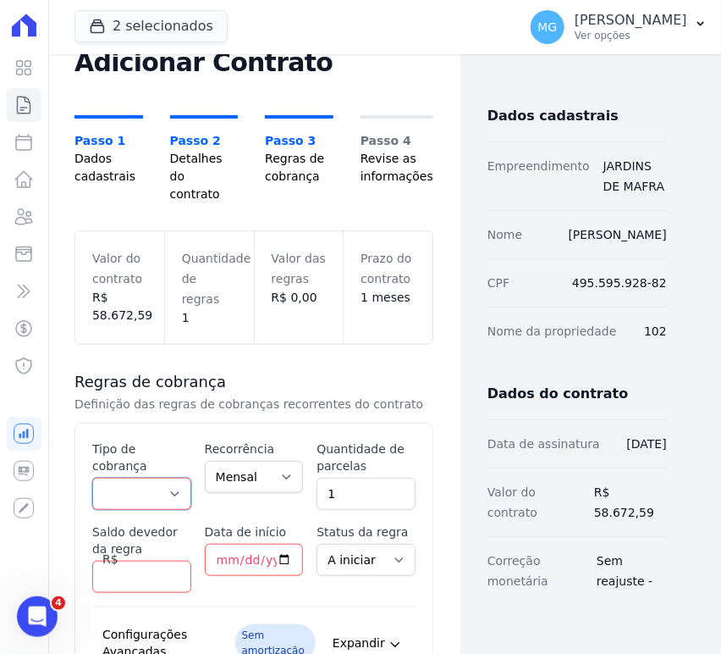
click at [144, 478] on select "Parcela Normal Entrada Sinal Intercalada Chaves Pré-chaves Pós-chaves Impostos …" at bounding box center [141, 494] width 99 height 32
select select "standard"
click at [92, 478] on select "Parcela Normal Entrada Sinal Intercalada Chaves Pré-chaves Pós-chaves Impostos …" at bounding box center [141, 494] width 99 height 32
click at [221, 461] on select "Mensal Bimestral Trimestral Semestral Anual" at bounding box center [254, 477] width 99 height 32
click at [354, 478] on input "1" at bounding box center [366, 494] width 99 height 32
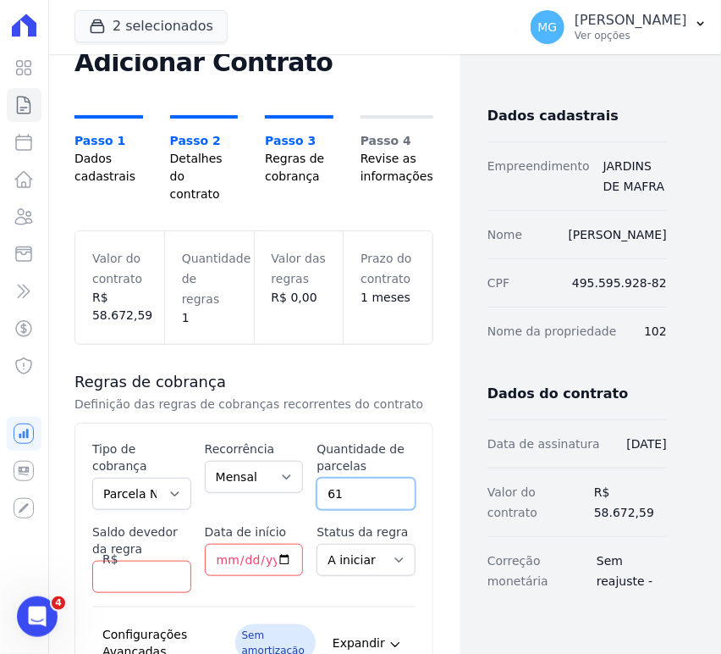
type input "61"
click at [137, 523] on label "Saldo devedor da regra" at bounding box center [141, 540] width 99 height 34
click at [137, 561] on input "Saldo devedor da regra" at bounding box center [141, 577] width 99 height 32
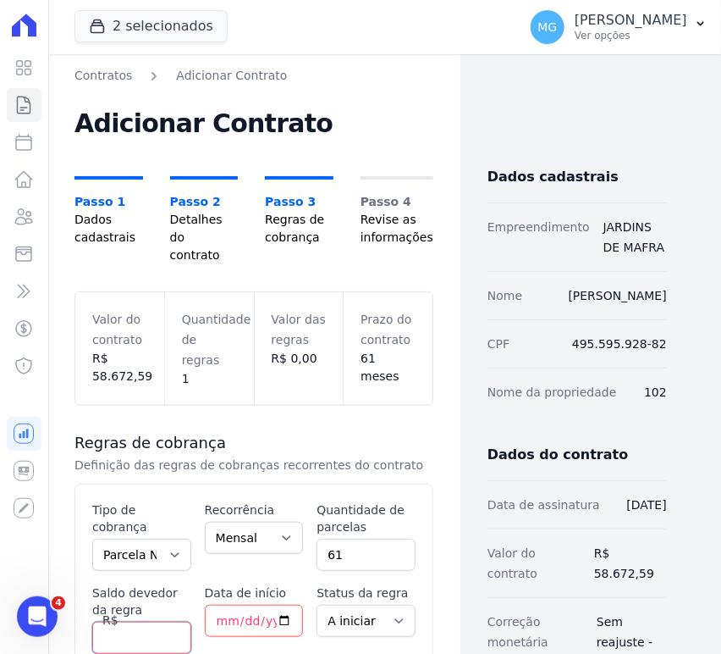
scroll to position [0, 0]
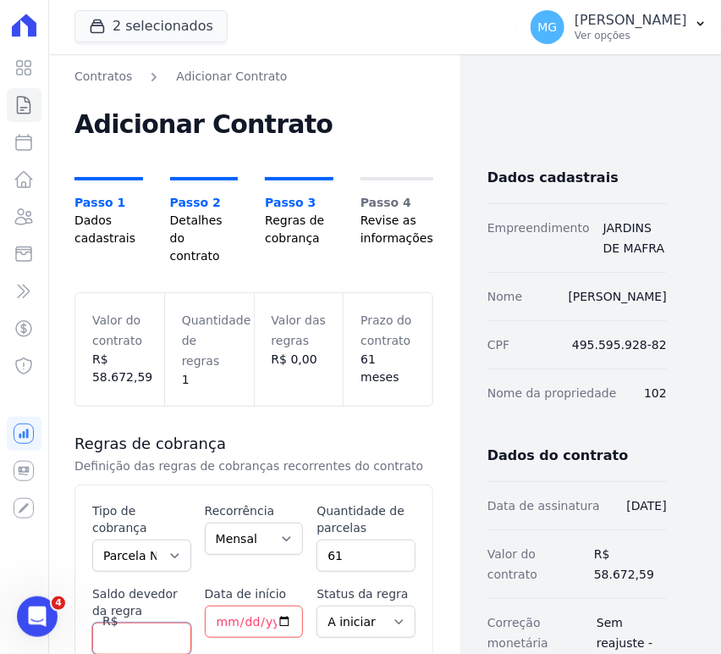
click at [132, 622] on input "Saldo devedor da regra" at bounding box center [141, 638] width 99 height 32
type input "50265.22"
click at [224, 605] on input "Data de início" at bounding box center [254, 621] width 99 height 32
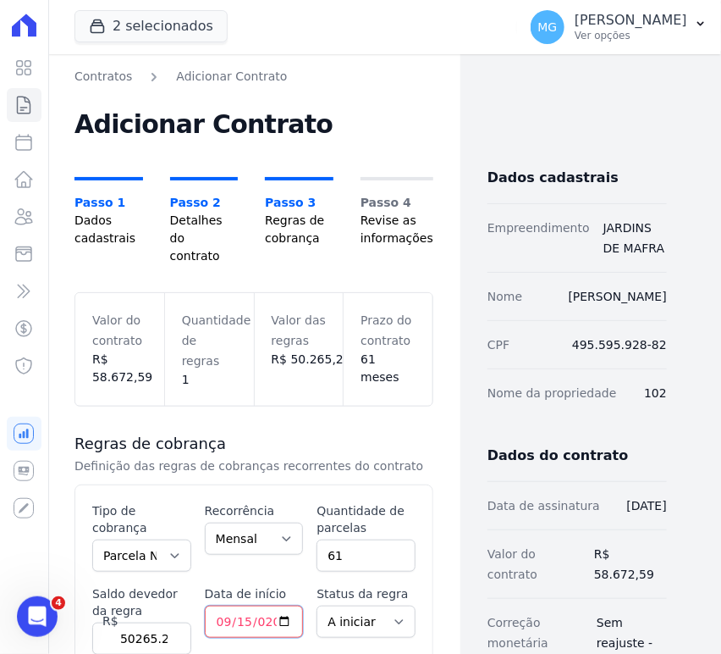
type input "2025-09-15"
click at [436, 525] on div "Contratos Adicionar Contrato Adicionar Contrato Passo 1 Dados cadastrais Passo …" at bounding box center [253, 536] width 413 height 964
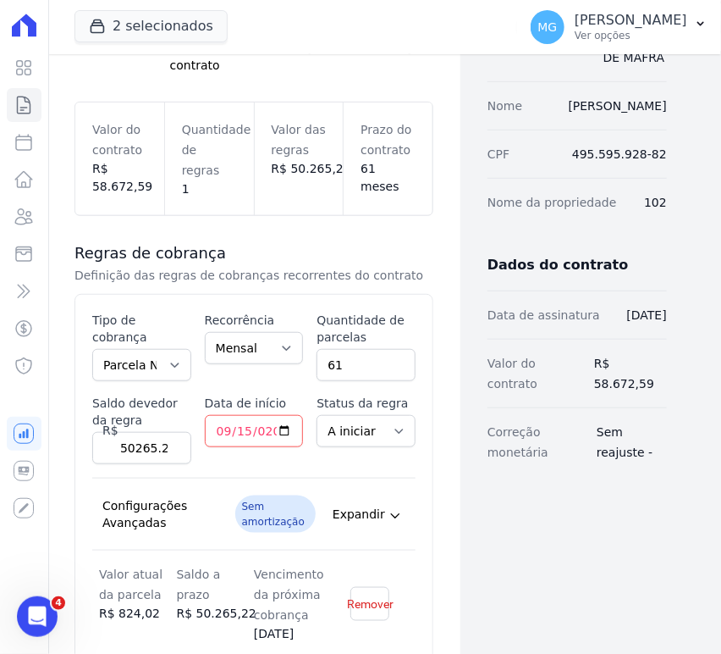
scroll to position [251, 0]
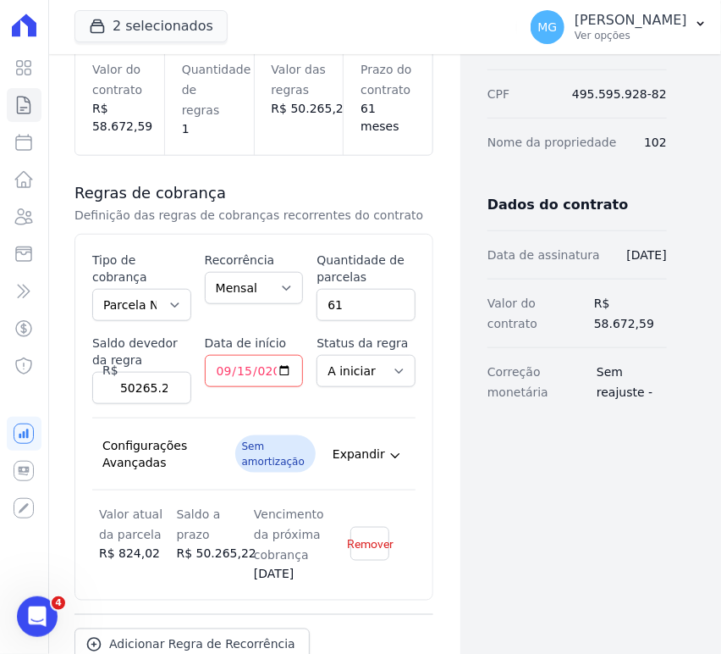
click at [494, 477] on div "Dados cadastrais Empreendimento JARDINS DE MAFRA Nome LUCAS GUEDES FERREIRA CPF…" at bounding box center [564, 285] width 207 height 936
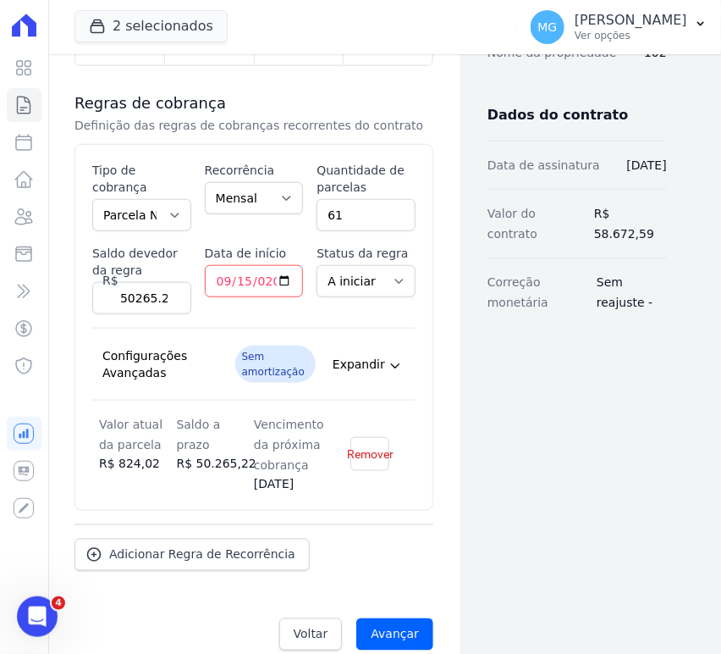
scroll to position [341, 0]
click at [396, 617] on input "Avançar" at bounding box center [394, 633] width 77 height 32
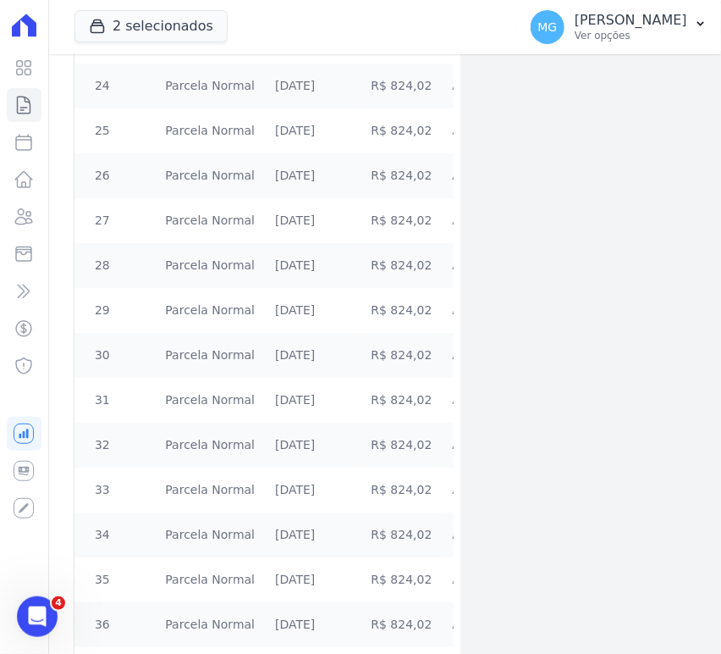
scroll to position [2608, 0]
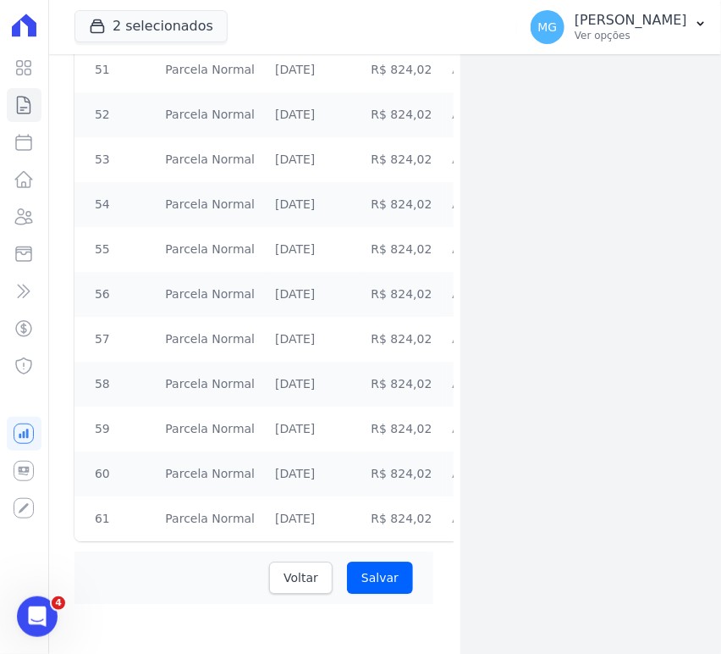
drag, startPoint x: 332, startPoint y: 239, endPoint x: 359, endPoint y: 562, distance: 324.6
click at [386, 579] on input "Salvar" at bounding box center [380, 577] width 66 height 32
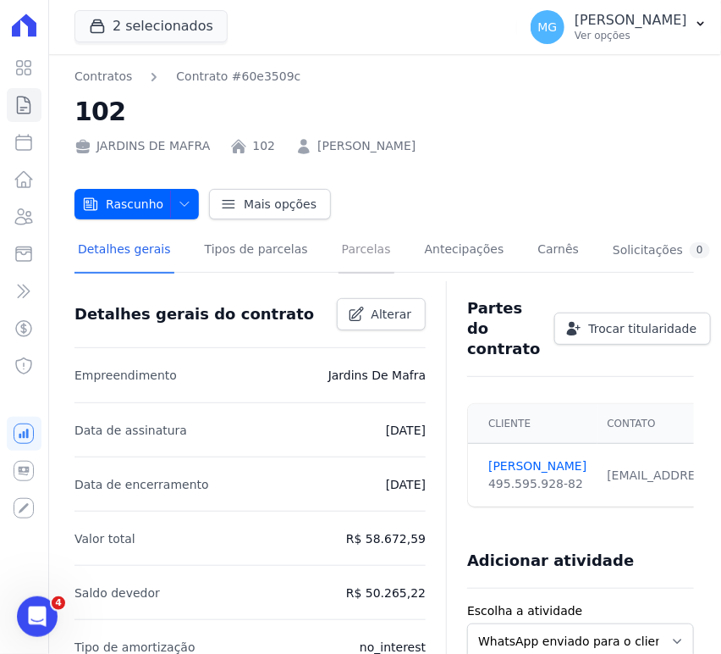
click at [340, 255] on link "Parcelas" at bounding box center [367, 251] width 56 height 45
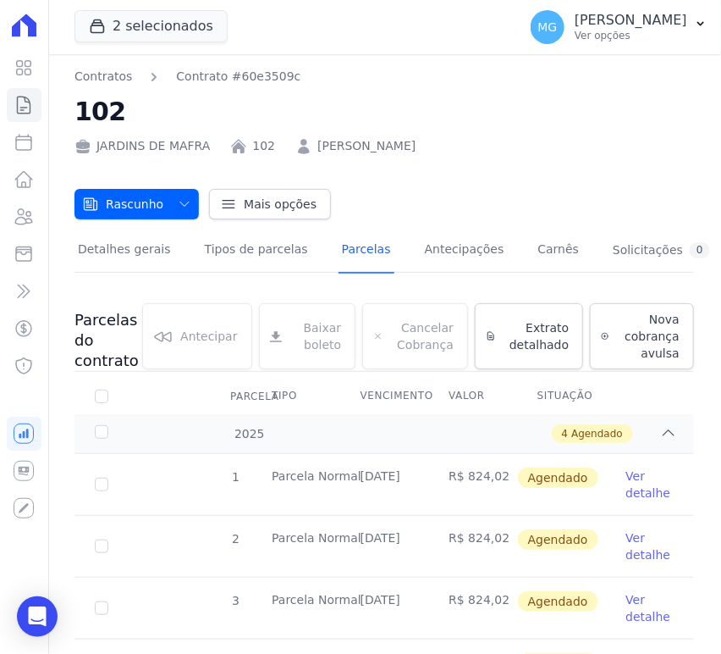
click at [626, 481] on link "Ver detalhe" at bounding box center [650, 484] width 48 height 34
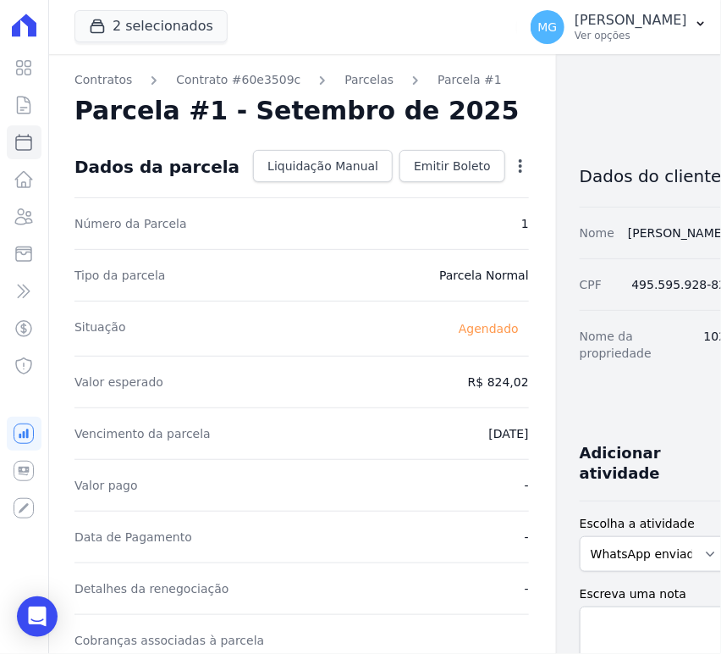
click at [512, 162] on icon "button" at bounding box center [520, 165] width 17 height 17
click at [373, 191] on link "Alterar" at bounding box center [447, 189] width 149 height 30
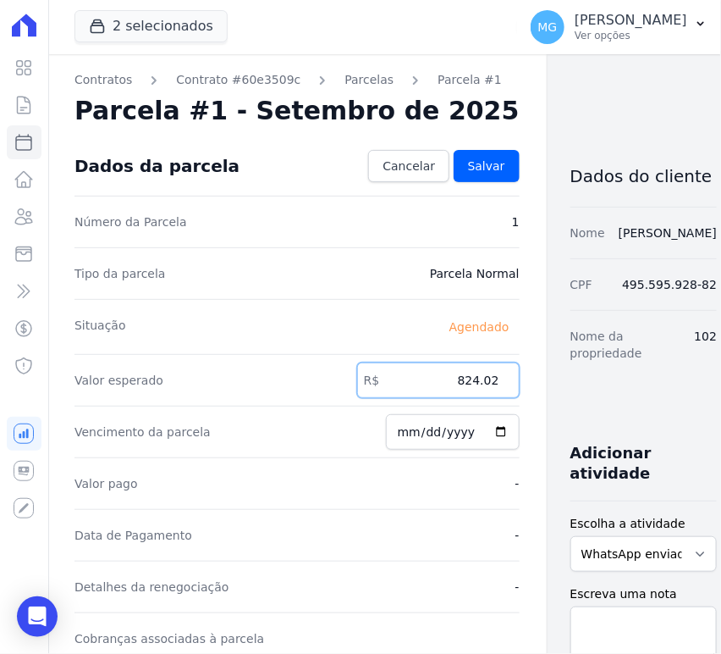
click at [412, 382] on input "824.02" at bounding box center [438, 380] width 163 height 36
click at [412, 381] on input "824.02" at bounding box center [438, 380] width 163 height 36
type input "1005.79"
click at [468, 162] on span "Salvar" at bounding box center [486, 165] width 37 height 17
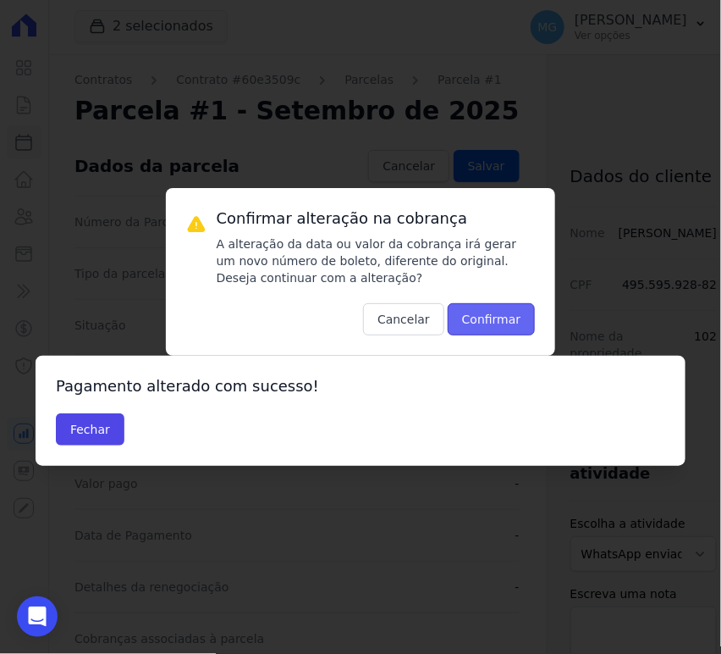
click at [491, 318] on button "Confirmar" at bounding box center [492, 319] width 88 height 32
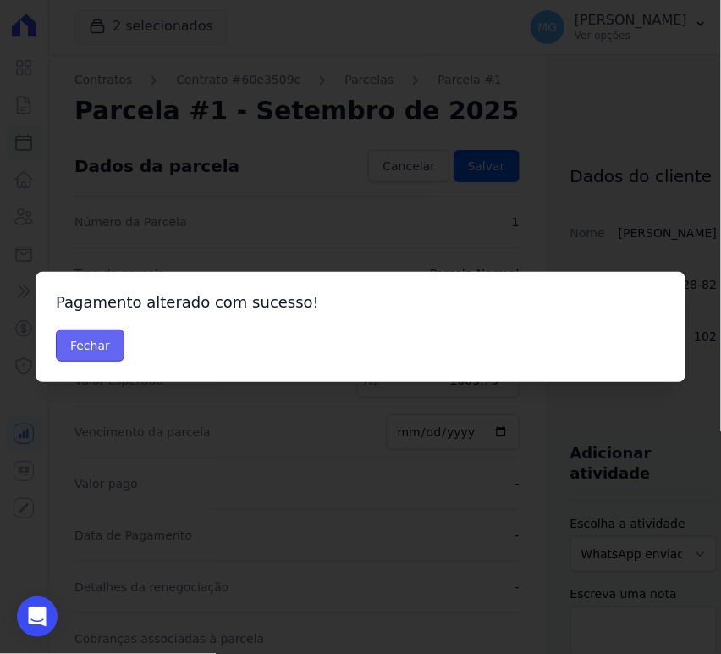
click at [93, 345] on button "Fechar" at bounding box center [90, 345] width 69 height 32
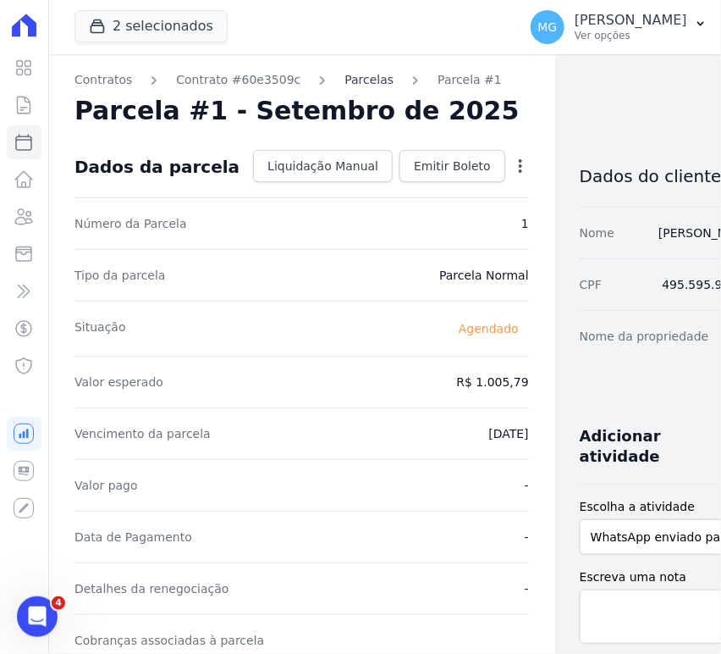
click at [352, 85] on link "Parcelas" at bounding box center [369, 80] width 49 height 18
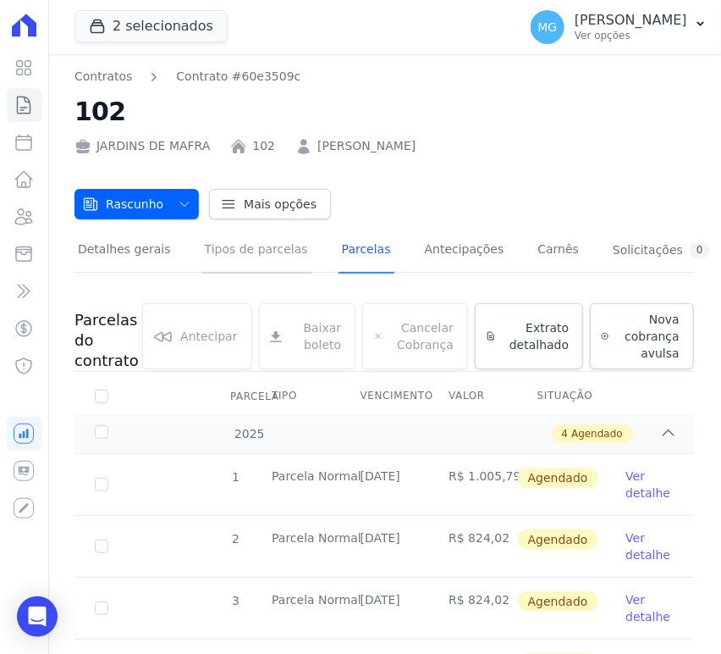
click at [265, 255] on link "Tipos de parcelas" at bounding box center [257, 251] width 110 height 45
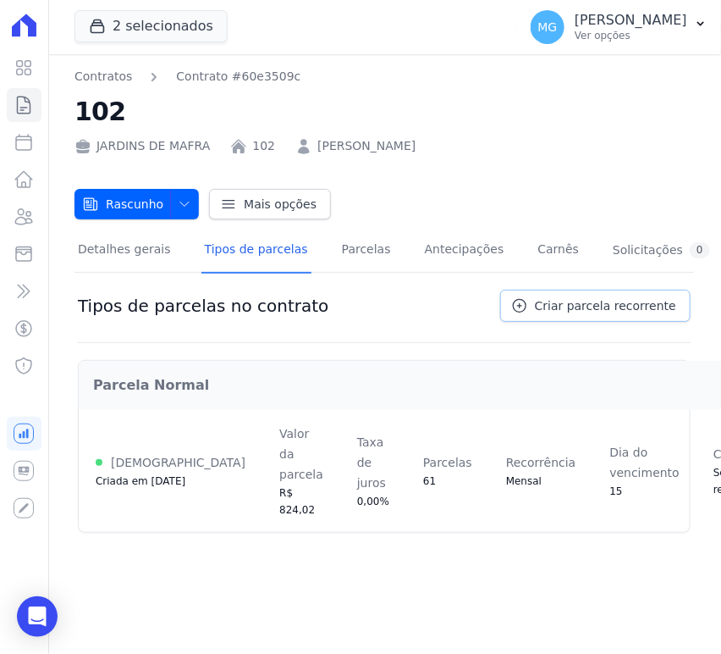
click at [616, 304] on span "Criar parcela recorrente" at bounding box center [605, 305] width 141 height 17
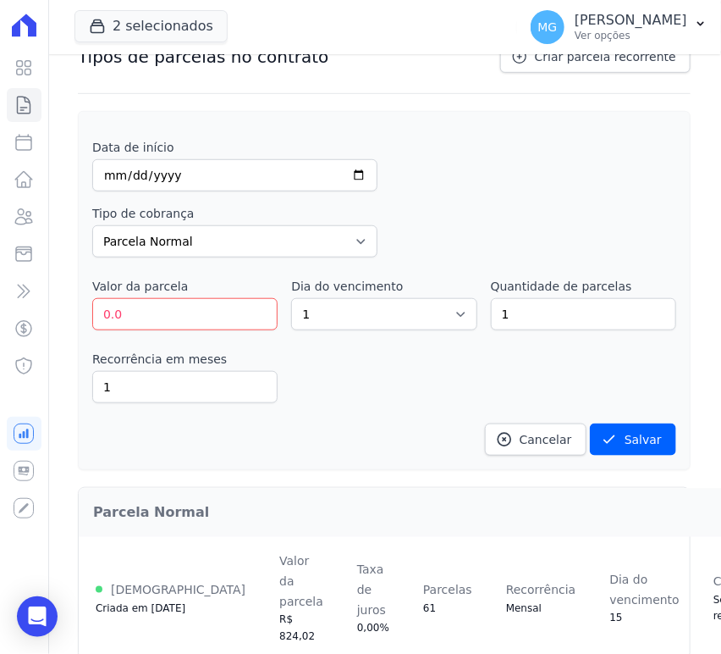
scroll to position [251, 0]
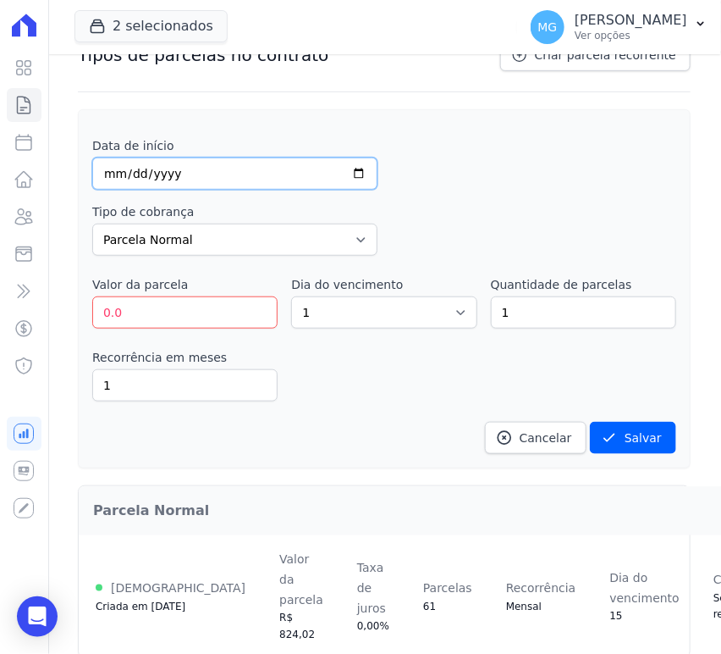
click at [227, 175] on input "date" at bounding box center [234, 173] width 285 height 32
click at [174, 169] on input "date" at bounding box center [234, 173] width 285 height 32
click at [174, 167] on input "date" at bounding box center [234, 173] width 285 height 32
click at [194, 171] on input "date" at bounding box center [234, 173] width 285 height 32
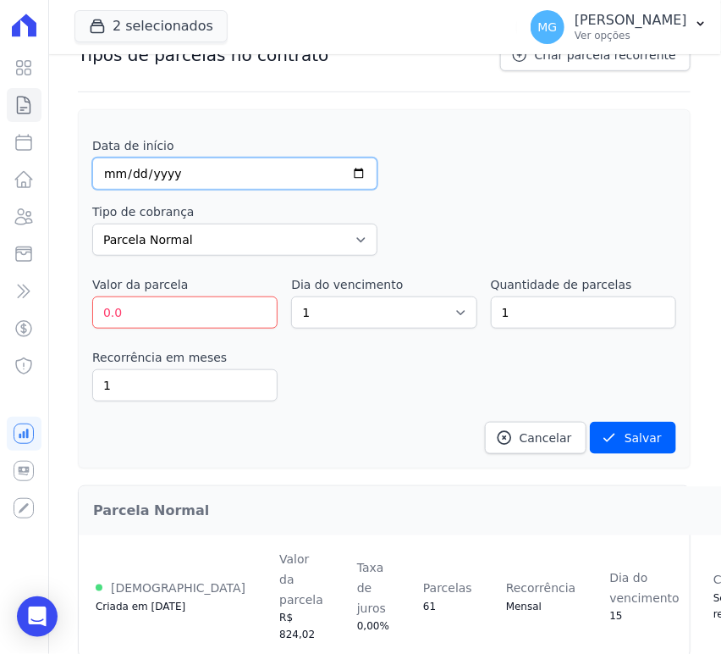
click at [114, 173] on input "date" at bounding box center [234, 173] width 285 height 32
type input "2026-12-20"
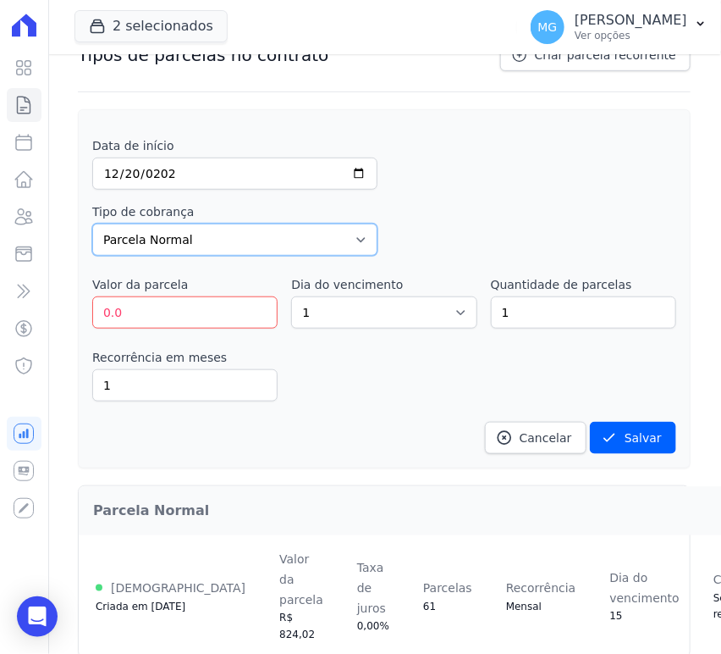
click at [130, 231] on select "Parcela Normal Entrada Sinal Intercalada Chaves Pré-chaves Pós-chaves Impostos …" at bounding box center [234, 240] width 285 height 32
select select "interleaved"
click at [92, 224] on select "Parcela Normal Entrada Sinal Intercalada Chaves Pré-chaves Pós-chaves Impostos …" at bounding box center [234, 240] width 285 height 32
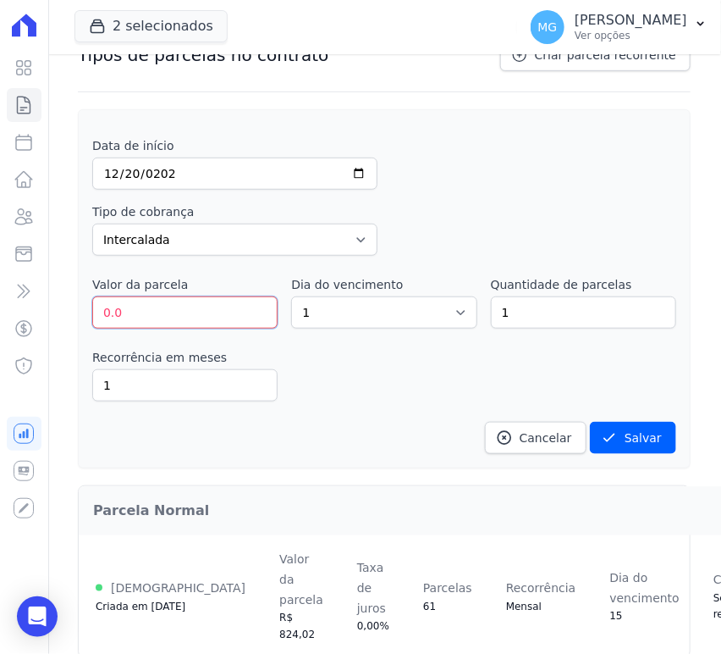
click at [146, 317] on input "0.0" at bounding box center [184, 312] width 185 height 32
click at [454, 313] on select "1 2 3 4 5 6 7 8 9 10 11 12 13 14 15 16 17 18 19 20 21 22 23 24 25 26 27 28 29 3…" at bounding box center [383, 312] width 185 height 32
select select "20"
click at [291, 296] on select "1 2 3 4 5 6 7 8 9 10 11 12 13 14 15 16 17 18 19 20 21 22 23 24 25 26 27 28 29 3…" at bounding box center [383, 312] width 185 height 32
click at [439, 422] on dd "Cancelar Salvar" at bounding box center [384, 438] width 584 height 32
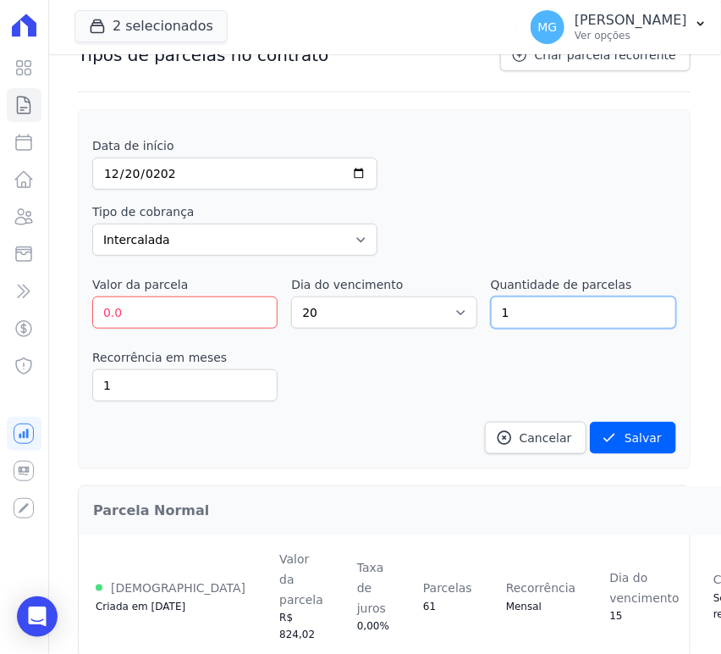
drag, startPoint x: 541, startPoint y: 315, endPoint x: 461, endPoint y: 311, distance: 79.7
click at [461, 311] on div "Valor da parcela 0.0 Dia do vencimento 1 2 3 4 5 6 7 8 9 10 11 12 13 14 15 16 1…" at bounding box center [384, 302] width 584 height 52
type input "4"
drag, startPoint x: 400, startPoint y: 368, endPoint x: 124, endPoint y: 383, distance: 275.6
click at [400, 369] on div "Recorrência em meses 1 in_advance" at bounding box center [384, 375] width 584 height 52
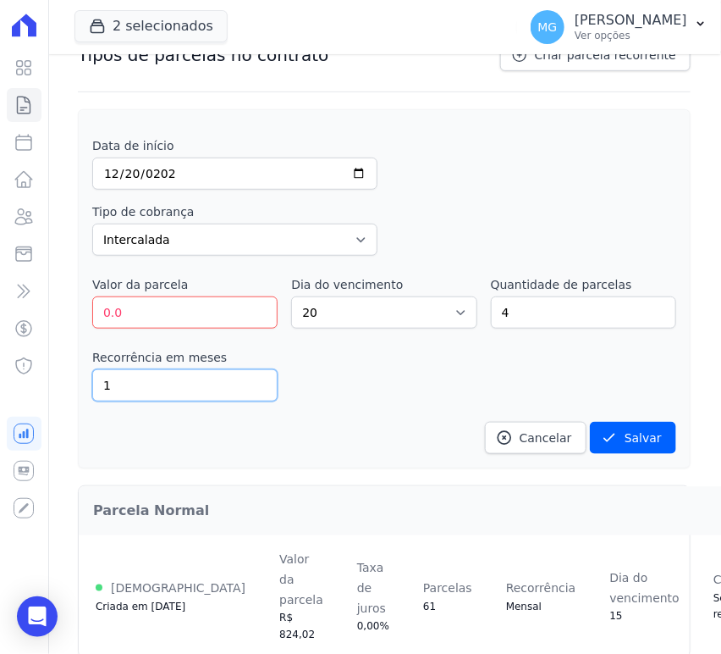
click at [170, 389] on input "1" at bounding box center [184, 385] width 185 height 32
click at [258, 384] on input "0" at bounding box center [184, 385] width 185 height 32
click at [253, 389] on input "0" at bounding box center [184, 385] width 185 height 32
click at [253, 374] on input "0" at bounding box center [184, 385] width 185 height 32
click at [255, 374] on input "0" at bounding box center [184, 385] width 185 height 32
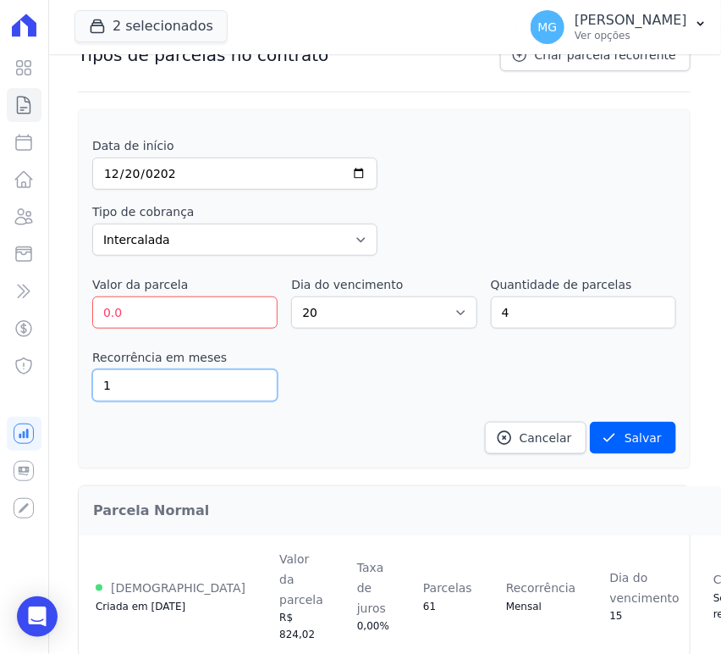
click at [254, 376] on input "1" at bounding box center [184, 385] width 185 height 32
click at [254, 376] on input "2" at bounding box center [184, 385] width 185 height 32
click at [254, 376] on input "3" at bounding box center [184, 385] width 185 height 32
click at [254, 376] on input "4" at bounding box center [184, 385] width 185 height 32
click at [254, 376] on input "5" at bounding box center [184, 385] width 185 height 32
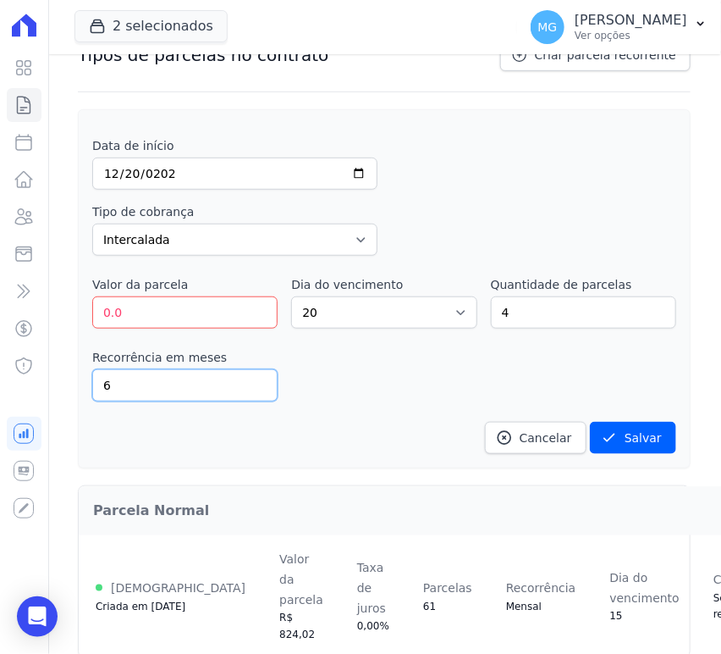
click at [254, 376] on input "6" at bounding box center [184, 385] width 185 height 32
click at [254, 376] on input "7" at bounding box center [184, 385] width 185 height 32
click at [254, 377] on input "8" at bounding box center [184, 385] width 185 height 32
click at [254, 377] on input "9" at bounding box center [184, 385] width 185 height 32
click at [252, 378] on input "10" at bounding box center [184, 385] width 185 height 32
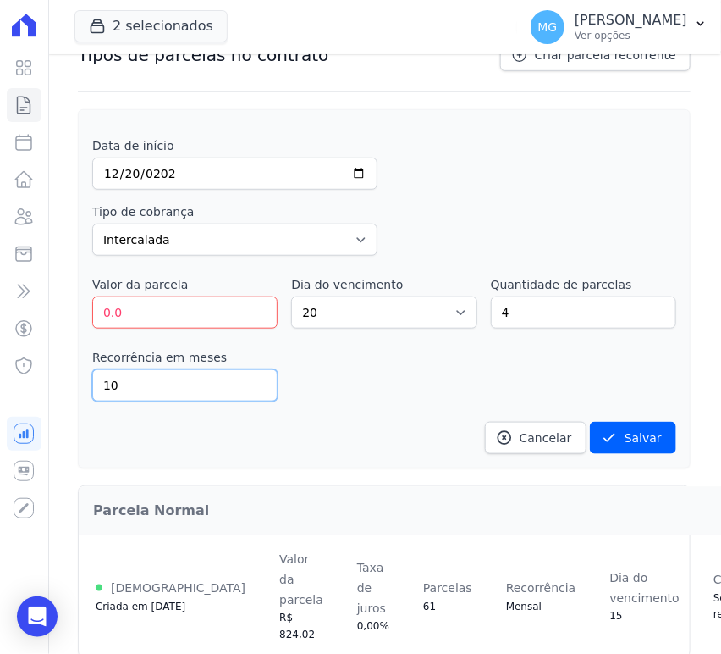
click at [248, 381] on input "10" at bounding box center [184, 385] width 185 height 32
click at [257, 380] on input "11" at bounding box center [184, 385] width 185 height 32
type input "12"
click at [257, 380] on input "12" at bounding box center [184, 385] width 185 height 32
click at [315, 366] on div "Recorrência em meses 12 in_advance" at bounding box center [384, 375] width 584 height 52
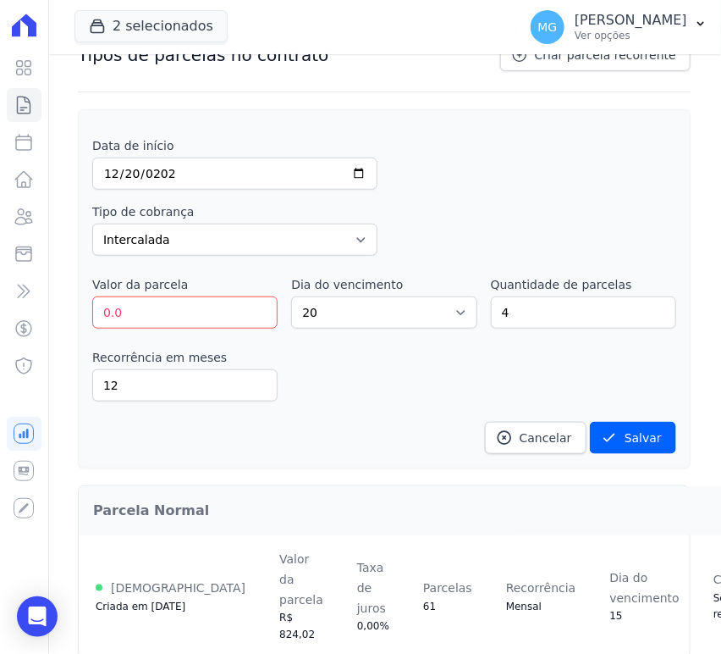
click at [168, 334] on div "Data de início 2026-12-20 Tipo de cobrança Parcela Normal Entrada Sinal Interca…" at bounding box center [384, 295] width 584 height 317
click at [169, 313] on input "0.0" at bounding box center [184, 312] width 185 height 32
type input "3230.50"
click at [373, 397] on div "Recorrência em meses 12 in_advance" at bounding box center [384, 375] width 584 height 52
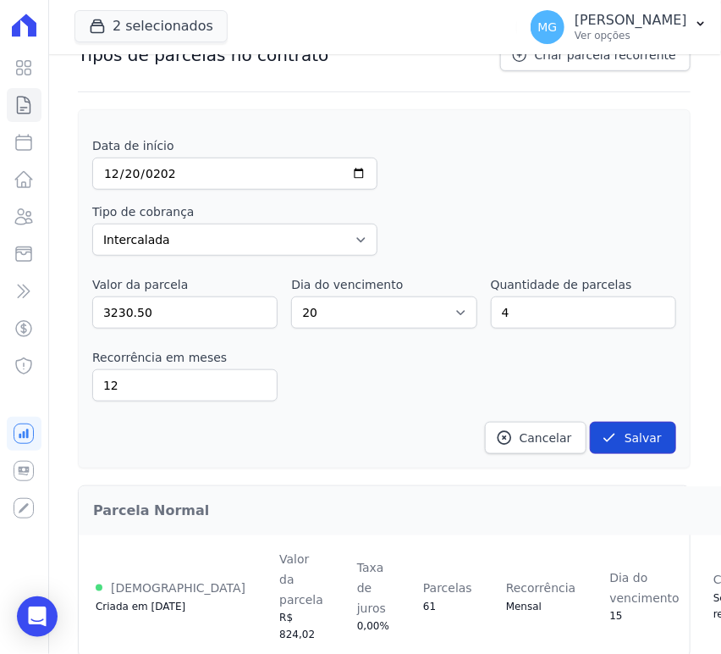
click at [641, 432] on button "Salvar" at bounding box center [633, 438] width 86 height 32
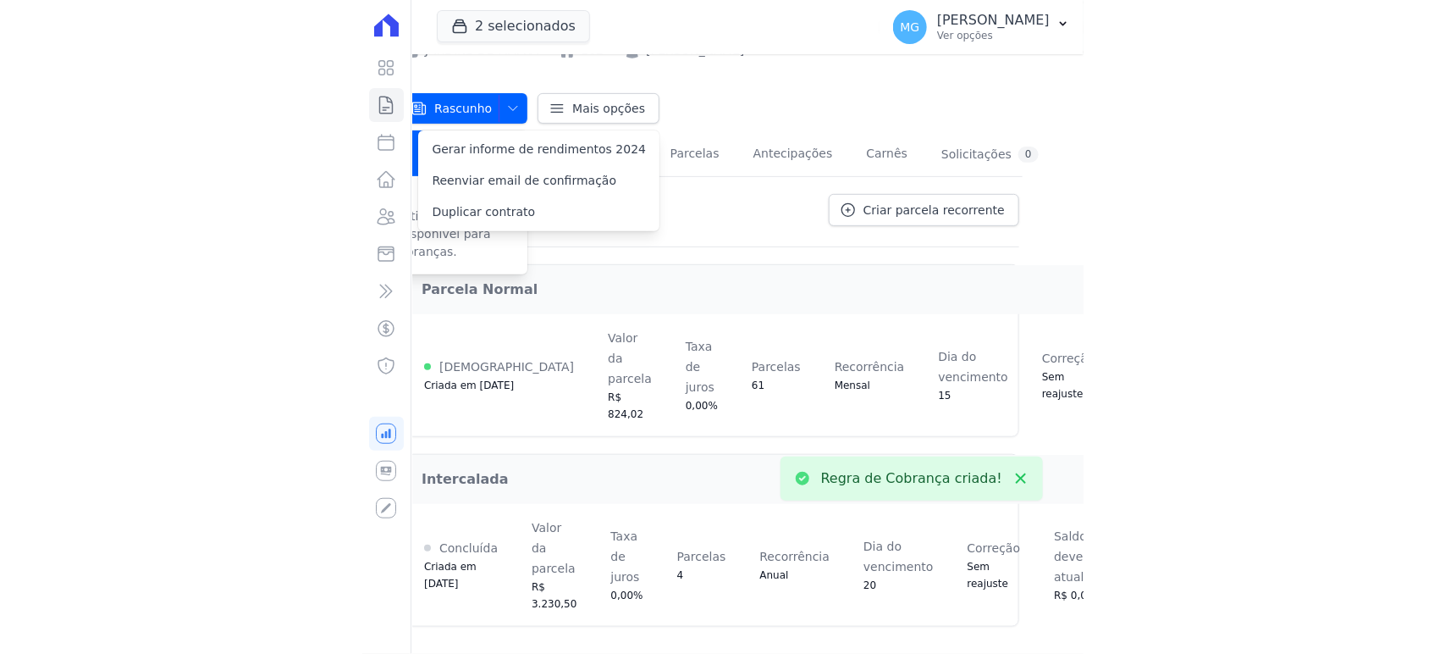
scroll to position [108, 129]
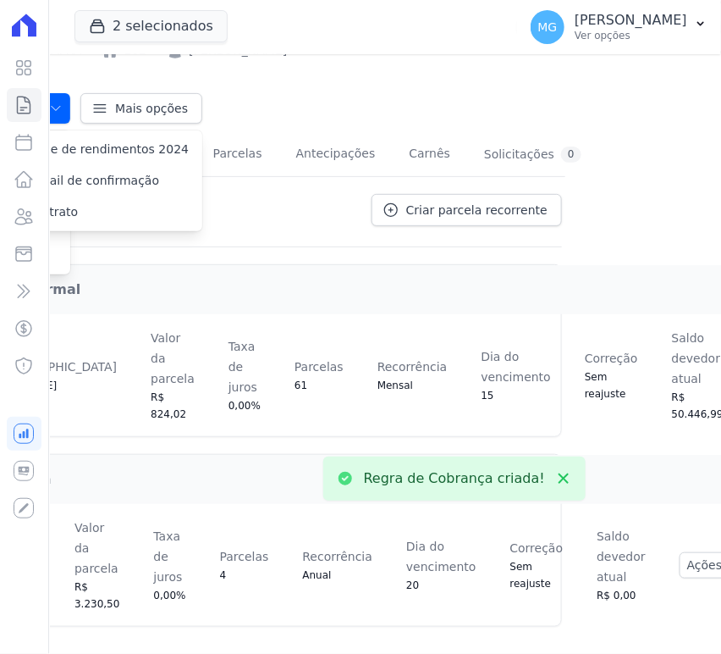
drag, startPoint x: 283, startPoint y: 545, endPoint x: 435, endPoint y: 554, distance: 152.6
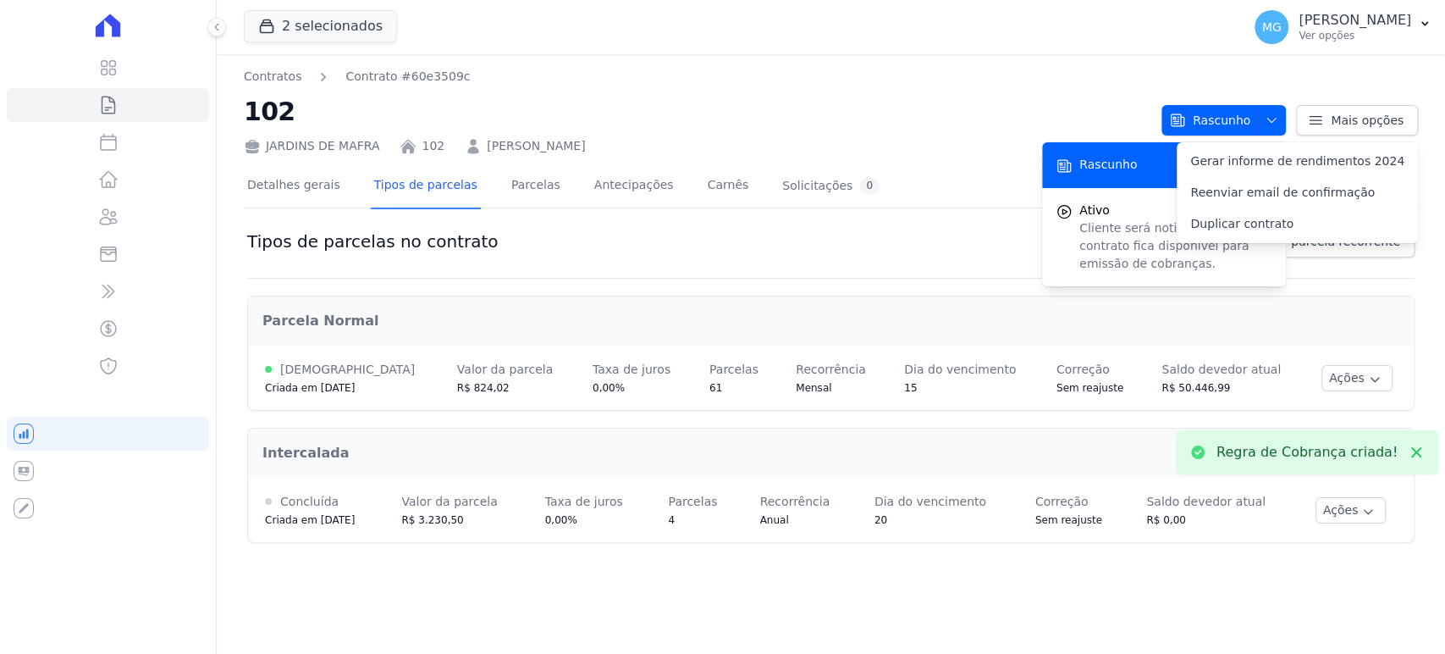
scroll to position [0, 0]
click at [511, 180] on link "Parcelas" at bounding box center [536, 186] width 56 height 45
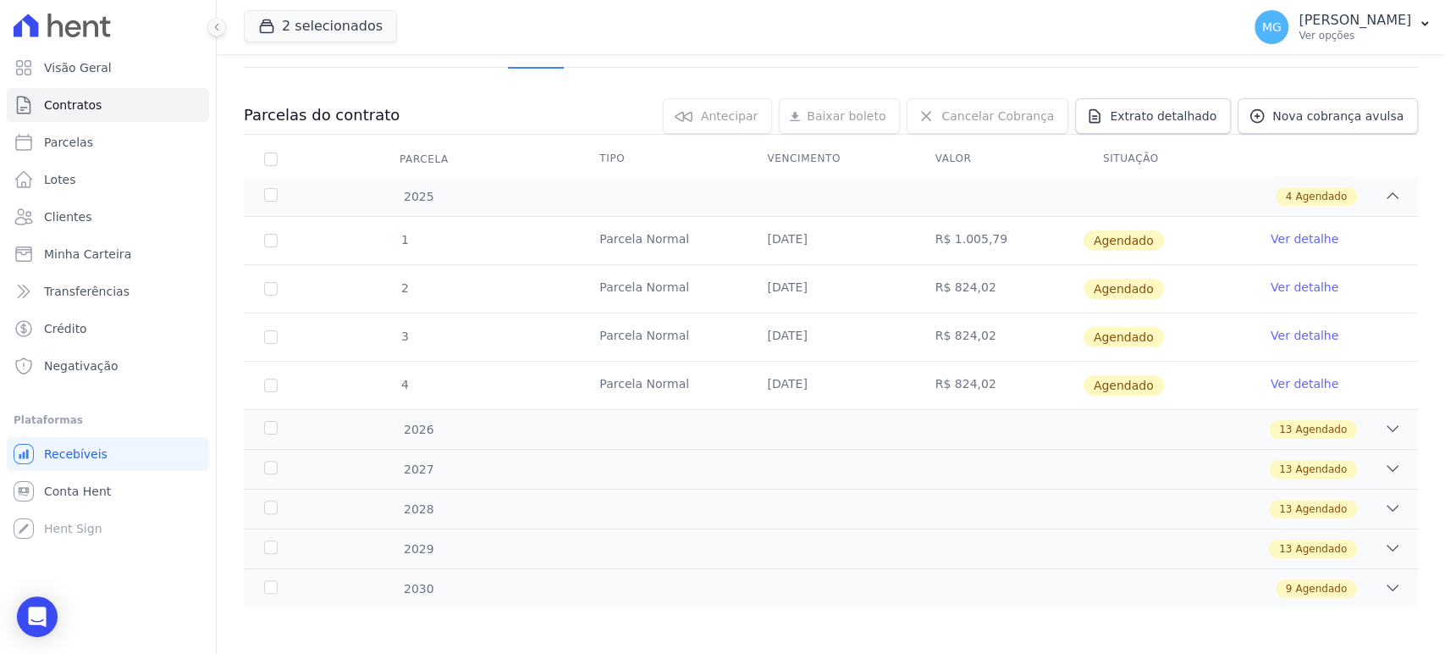
scroll to position [143, 0]
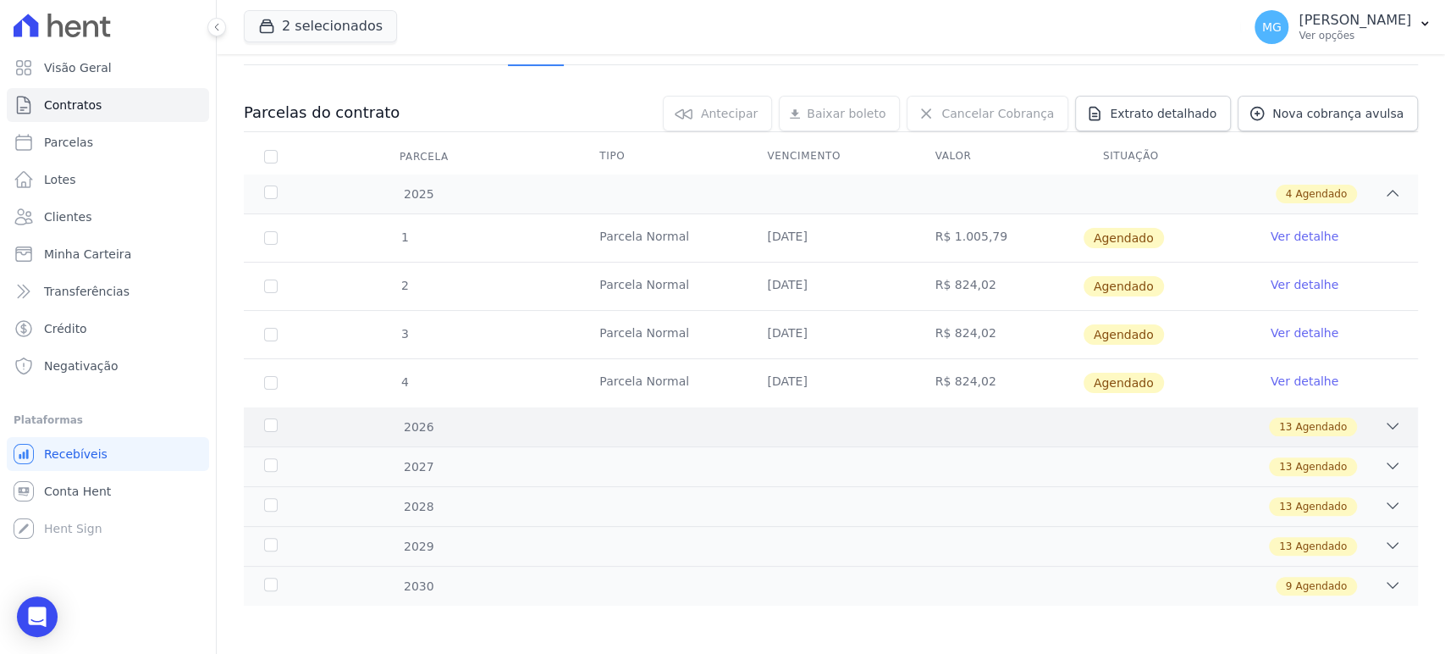
click at [677, 418] on div "13 Agendado" at bounding box center [888, 426] width 1025 height 19
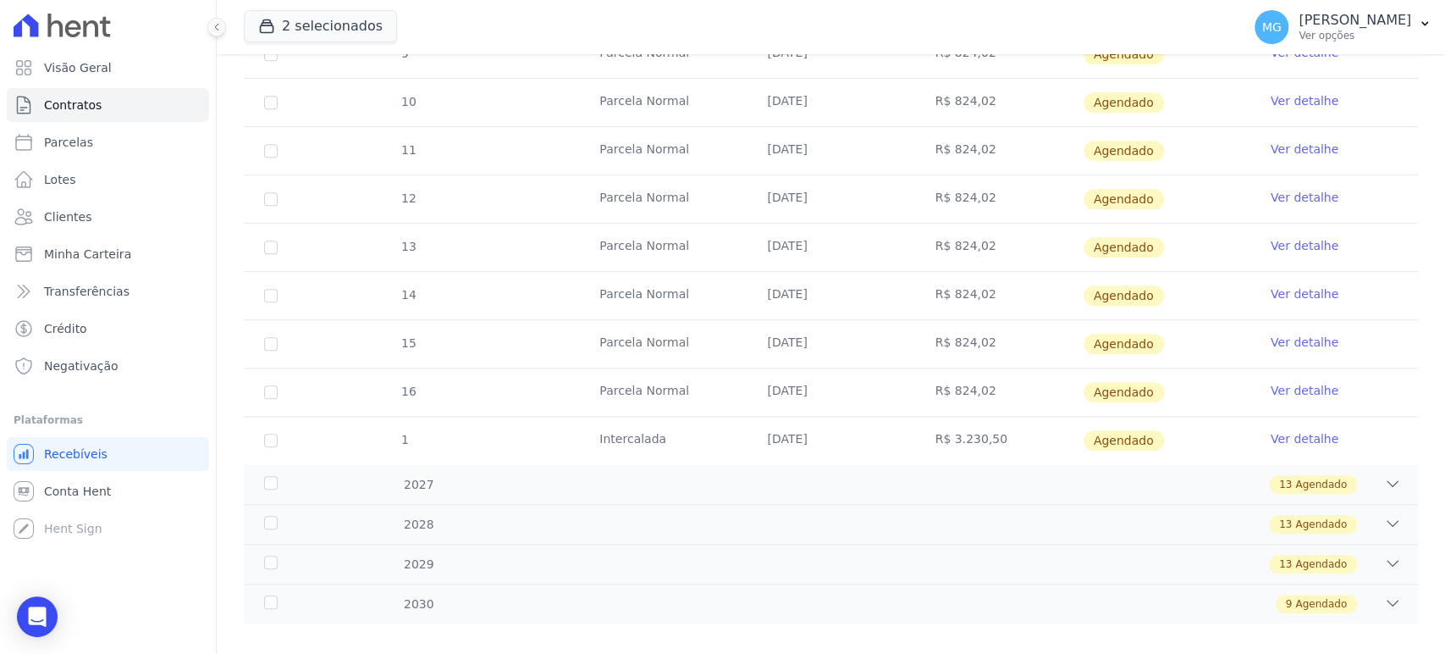
scroll to position [770, 0]
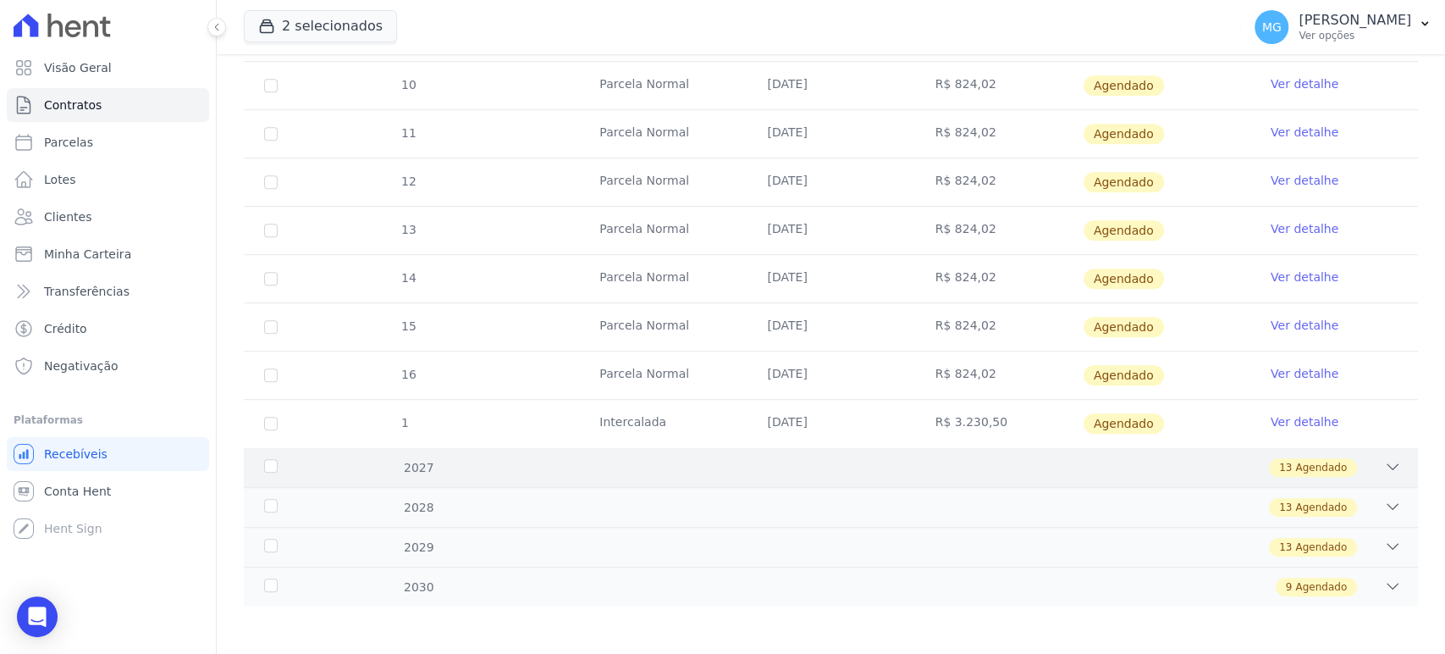
click at [684, 465] on div "13 Agendado" at bounding box center [888, 467] width 1025 height 19
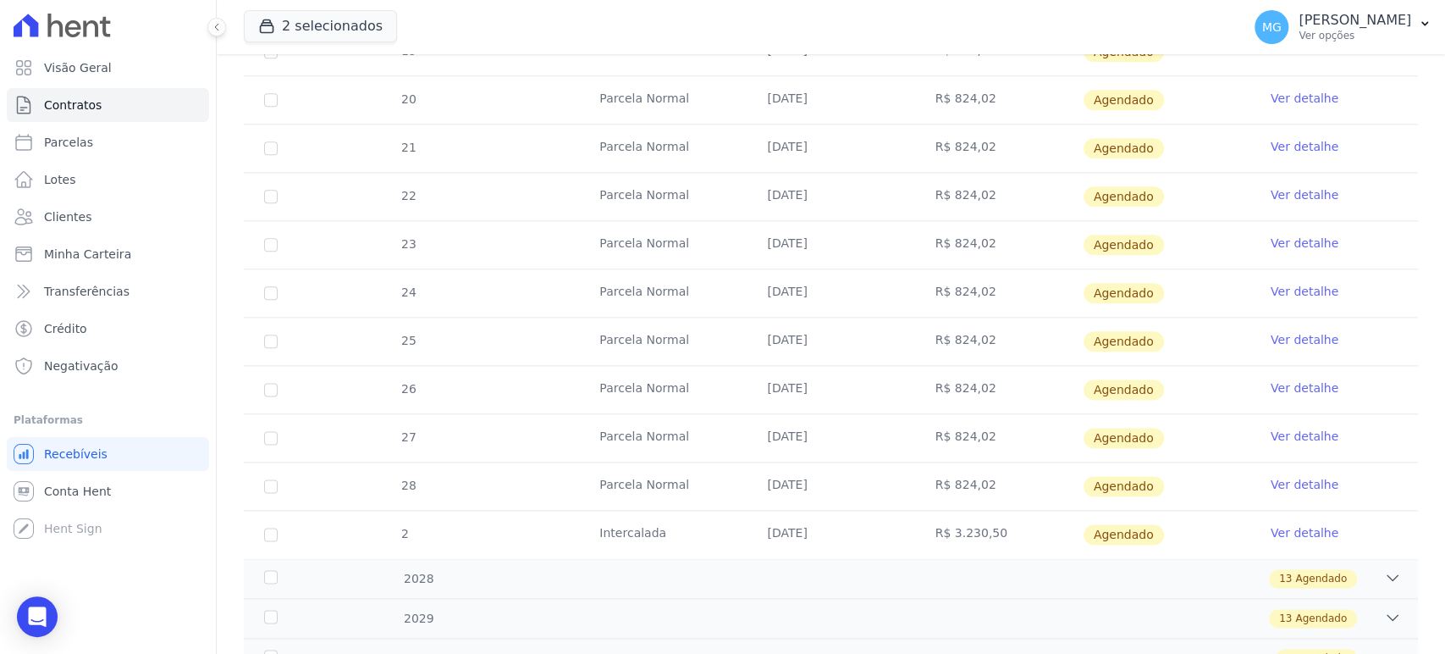
scroll to position [1395, 0]
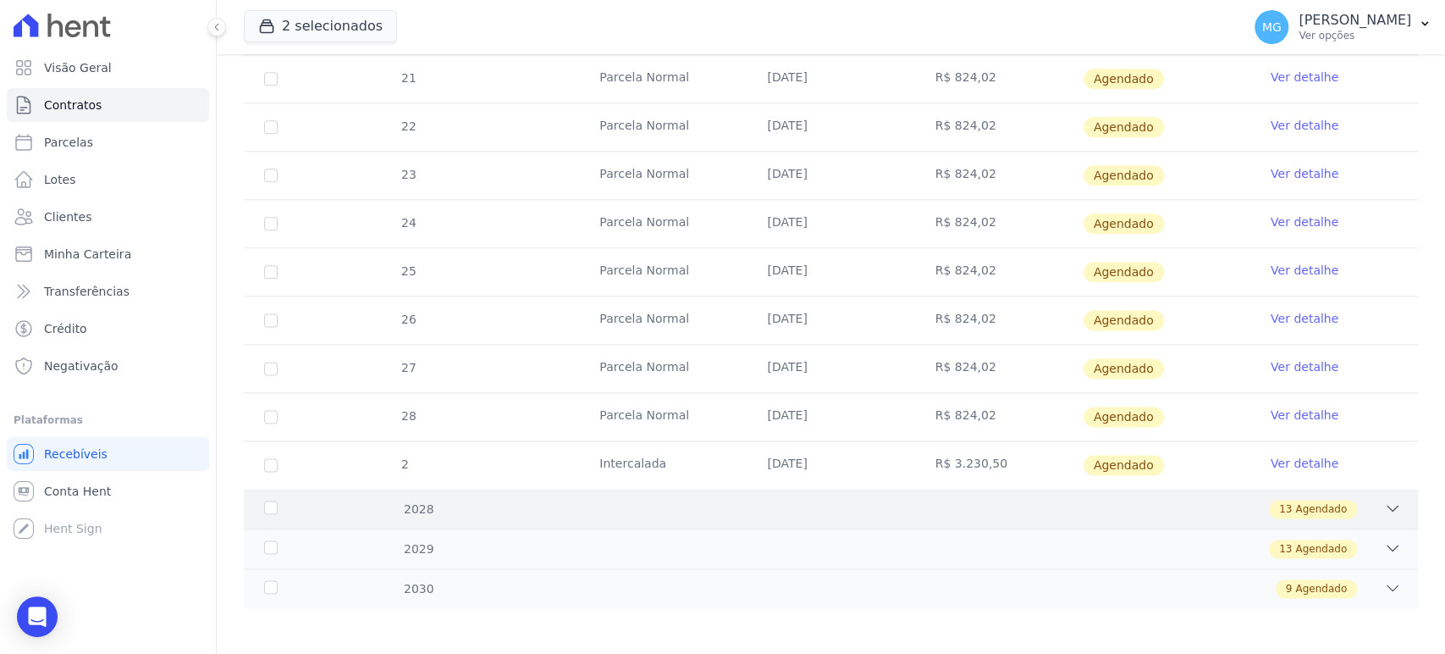
click at [721, 506] on div "13 Agendado" at bounding box center [888, 509] width 1025 height 19
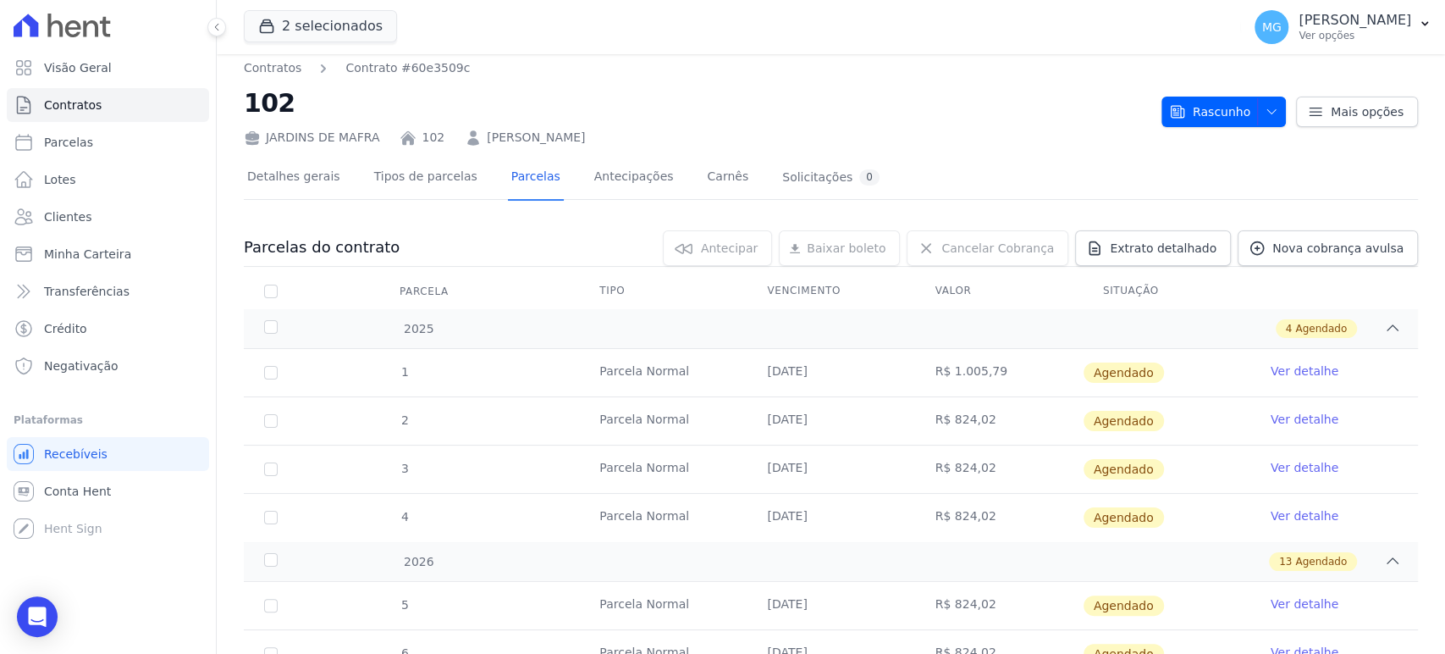
scroll to position [0, 0]
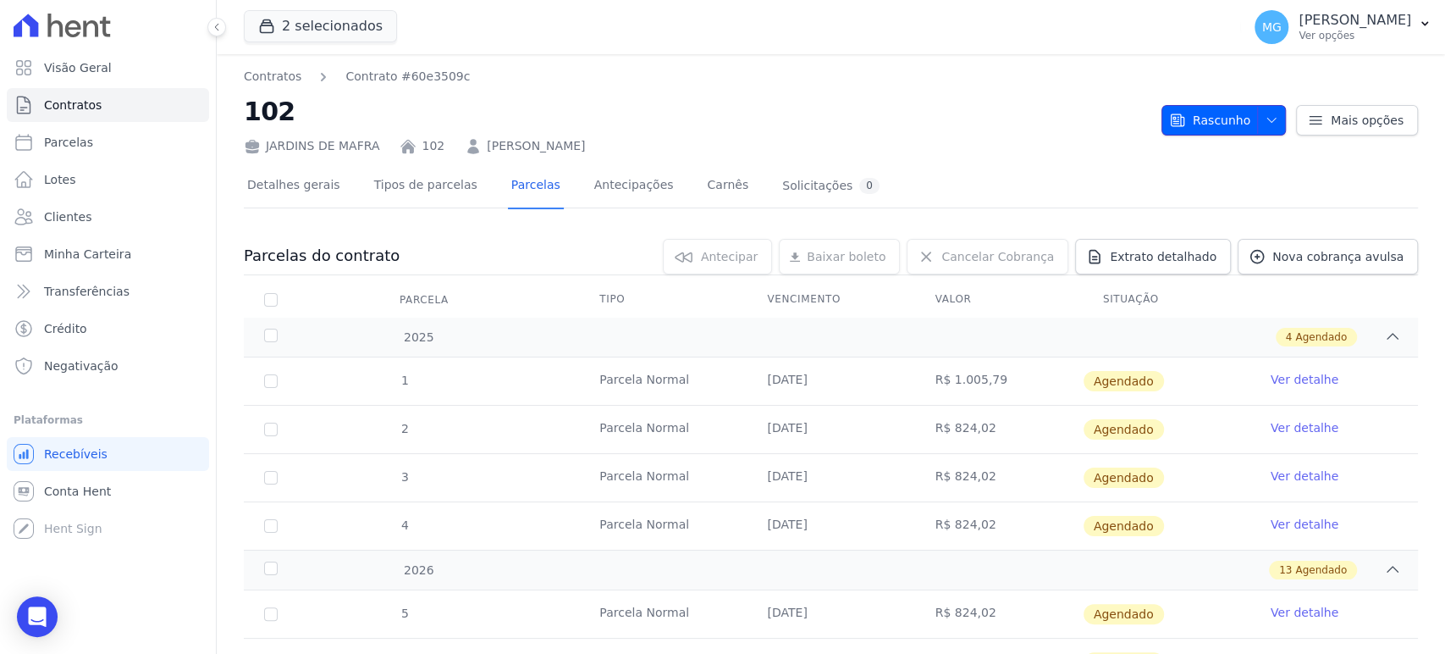
click at [721, 116] on icon "button" at bounding box center [1272, 120] width 14 height 14
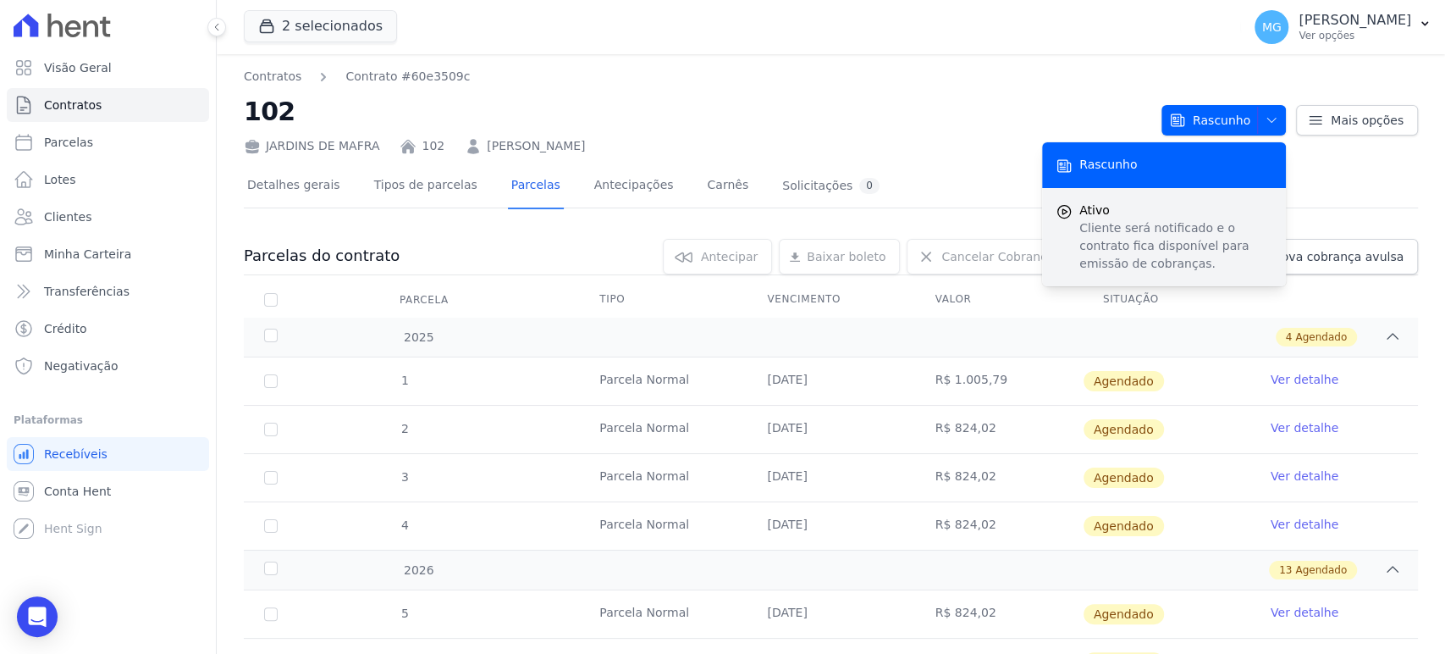
click at [721, 219] on p "Cliente será notificado e o contrato fica disponível para emissão de cobranças." at bounding box center [1176, 245] width 193 height 53
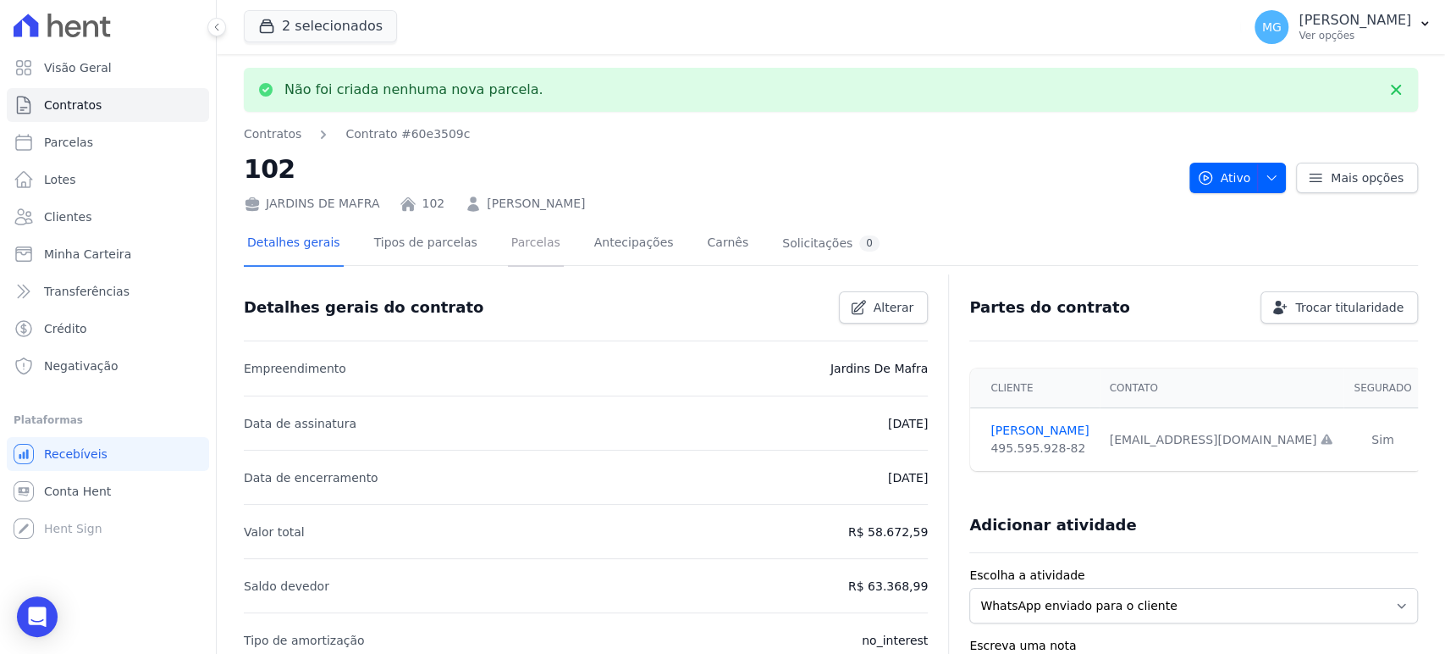
click at [522, 244] on link "Parcelas" at bounding box center [536, 244] width 56 height 45
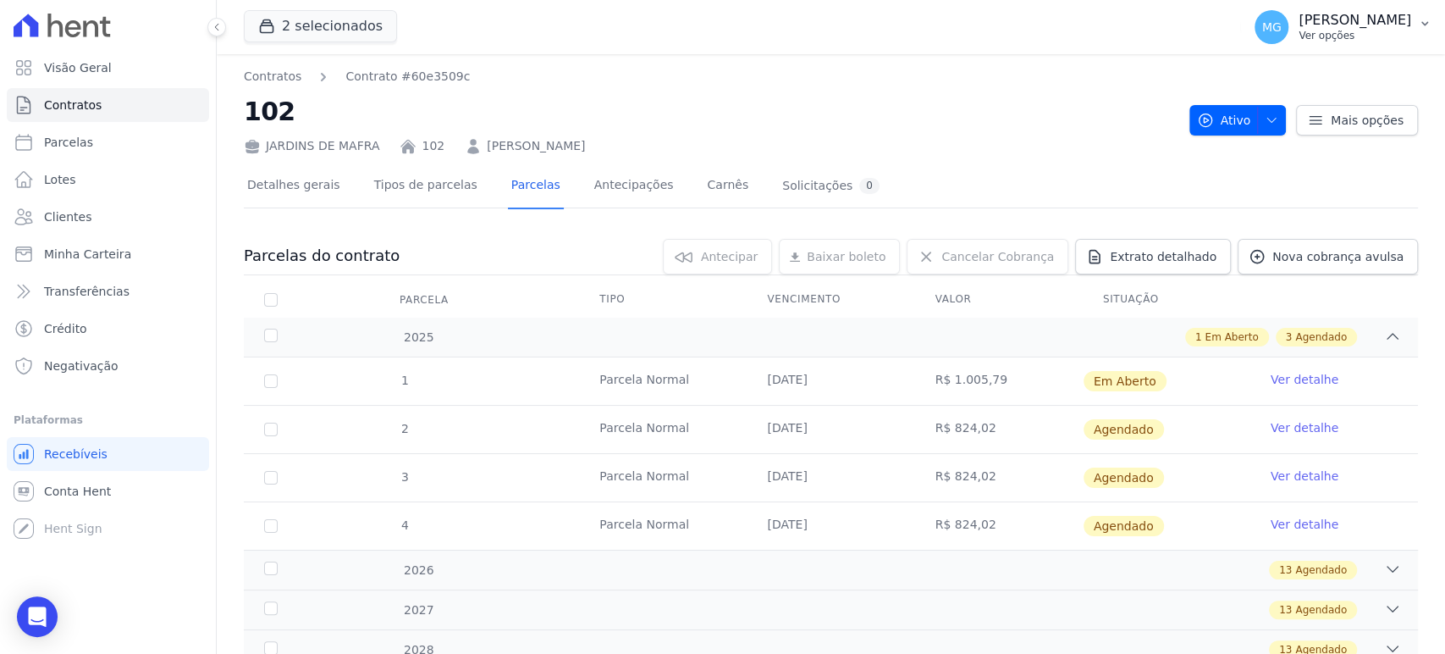
click at [721, 30] on p "Ver opções" at bounding box center [1355, 36] width 113 height 14
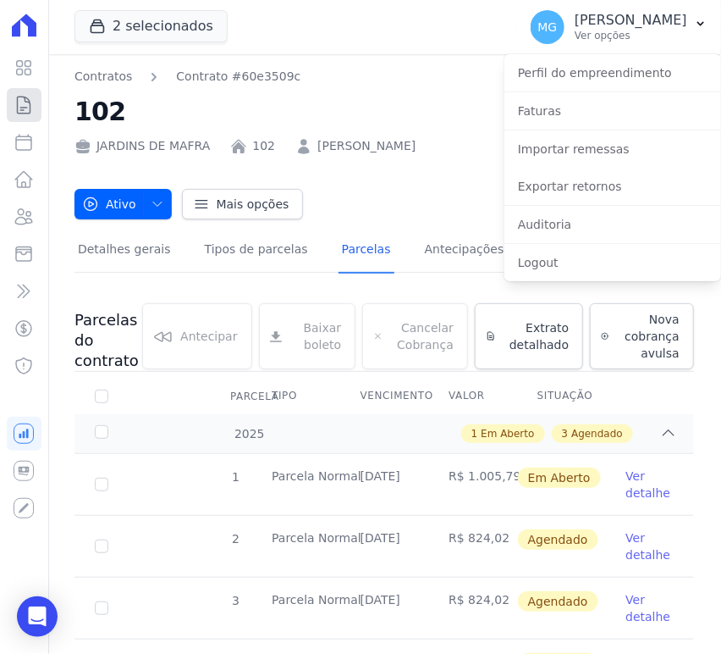
click at [14, 104] on icon at bounding box center [24, 105] width 20 height 20
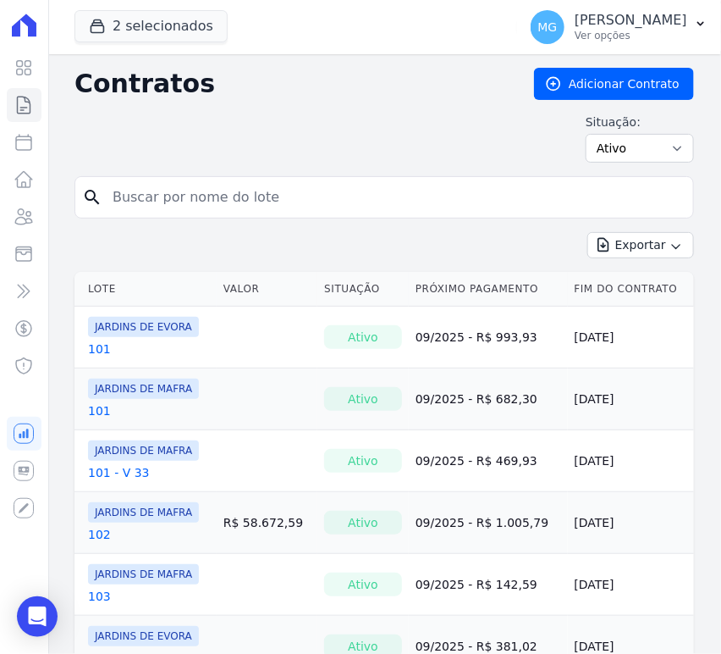
click at [229, 202] on input "search" at bounding box center [394, 197] width 584 height 34
click at [279, 202] on input "search" at bounding box center [394, 197] width 584 height 34
type input "57"
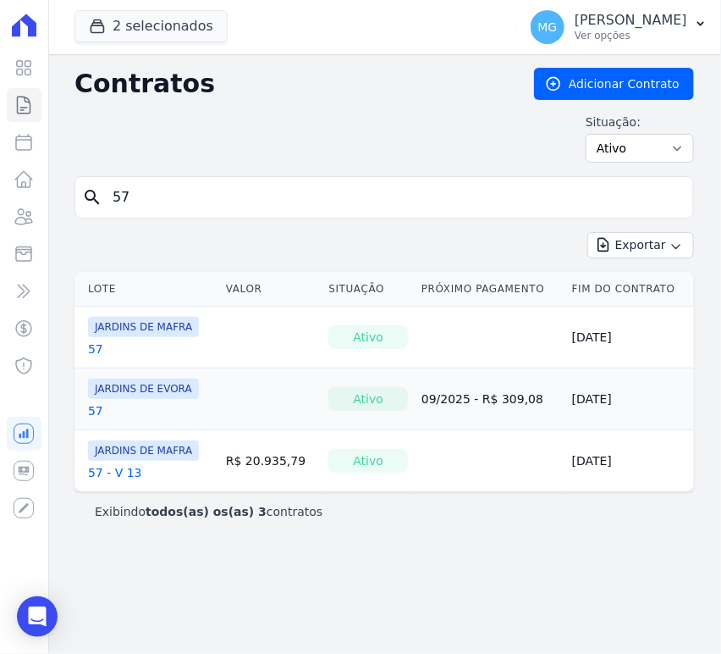
click at [88, 350] on link "57" at bounding box center [95, 348] width 15 height 17
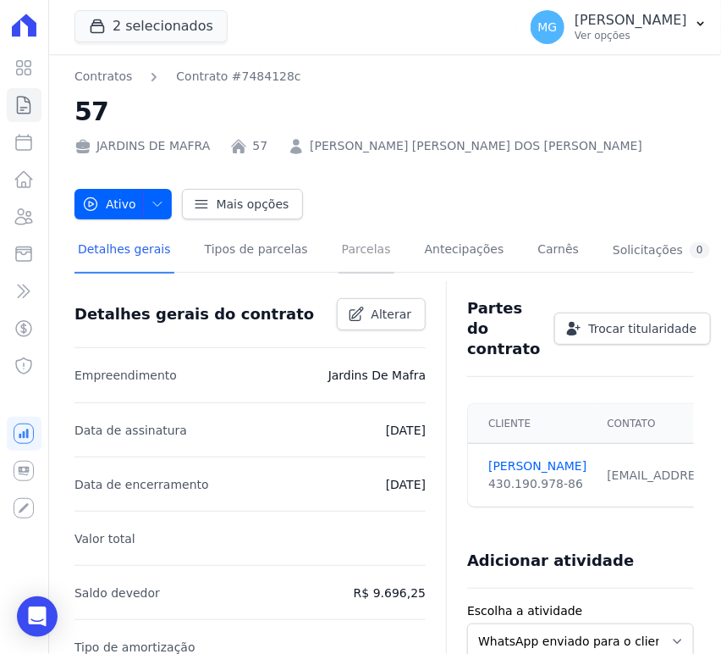
click at [348, 252] on link "Parcelas" at bounding box center [367, 251] width 56 height 45
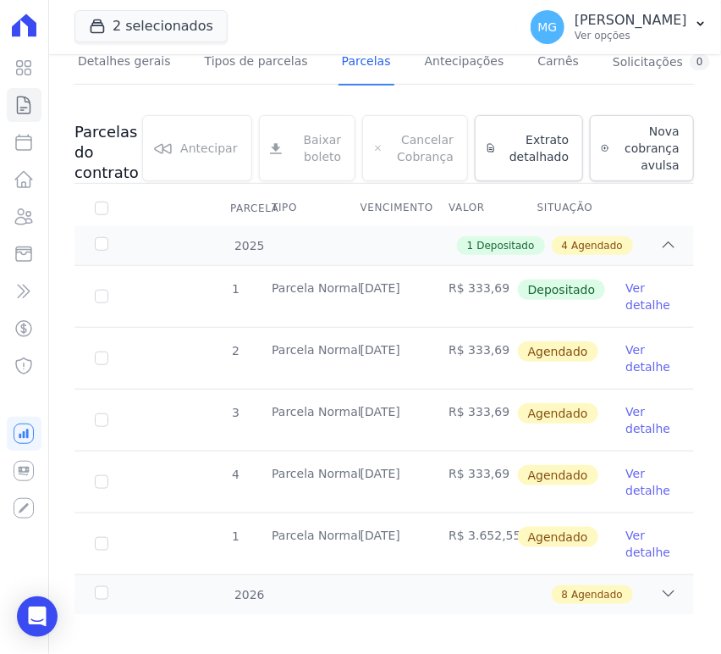
scroll to position [196, 0]
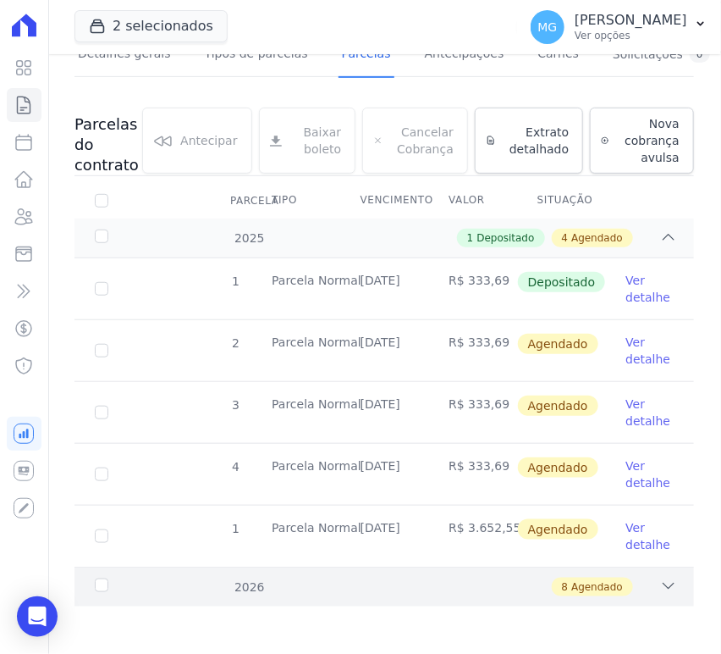
click at [203, 590] on div "8 Agendado" at bounding box center [414, 586] width 527 height 19
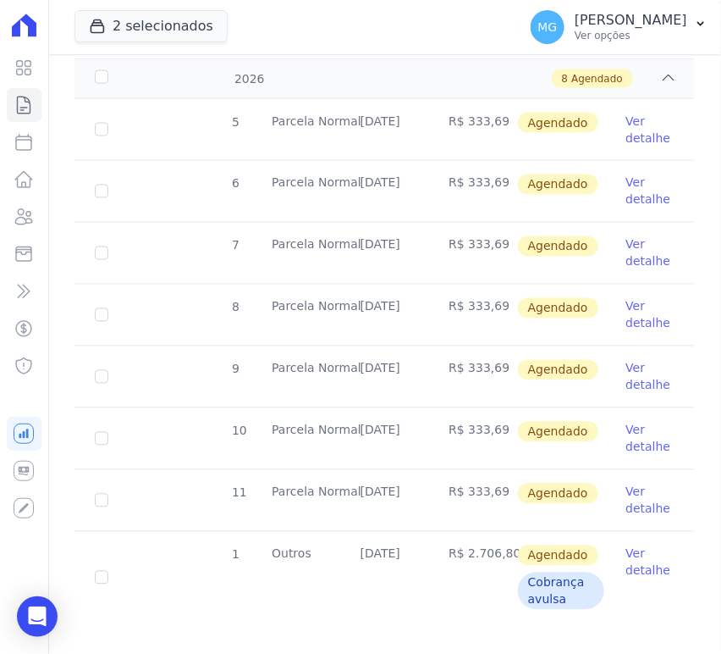
scroll to position [720, 0]
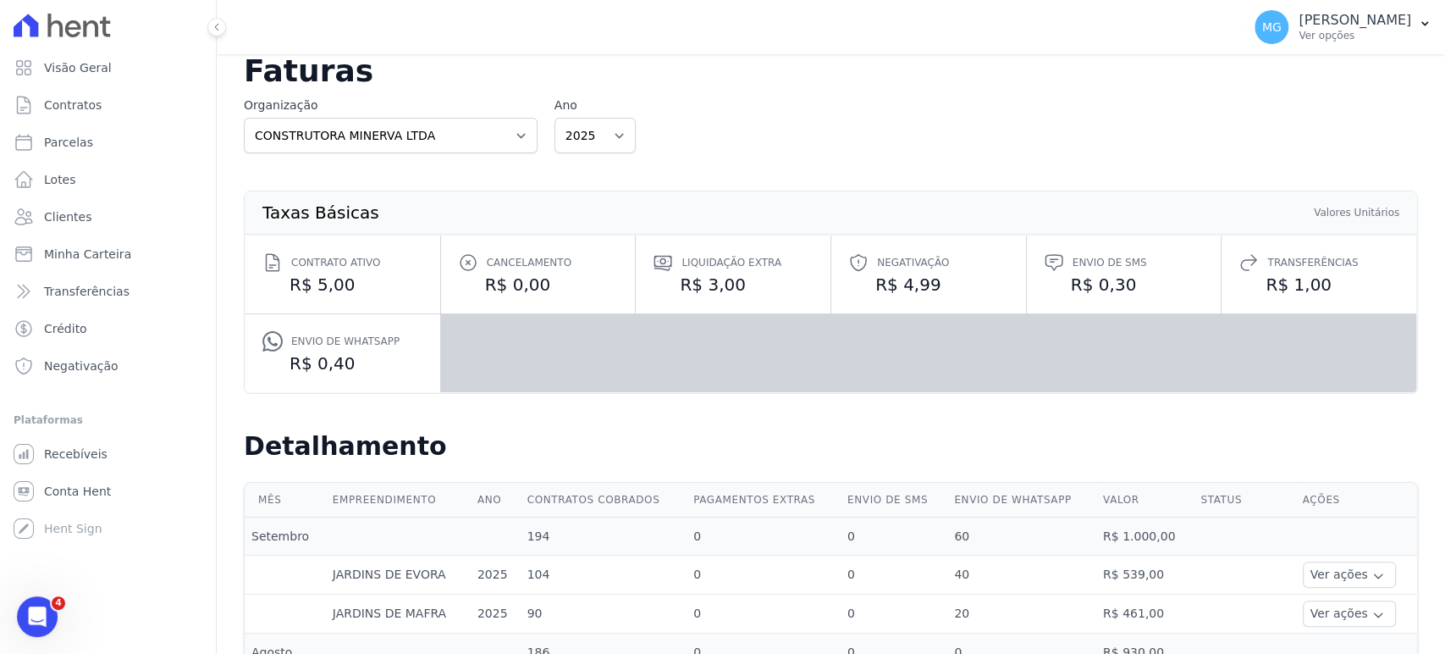
scroll to position [168, 0]
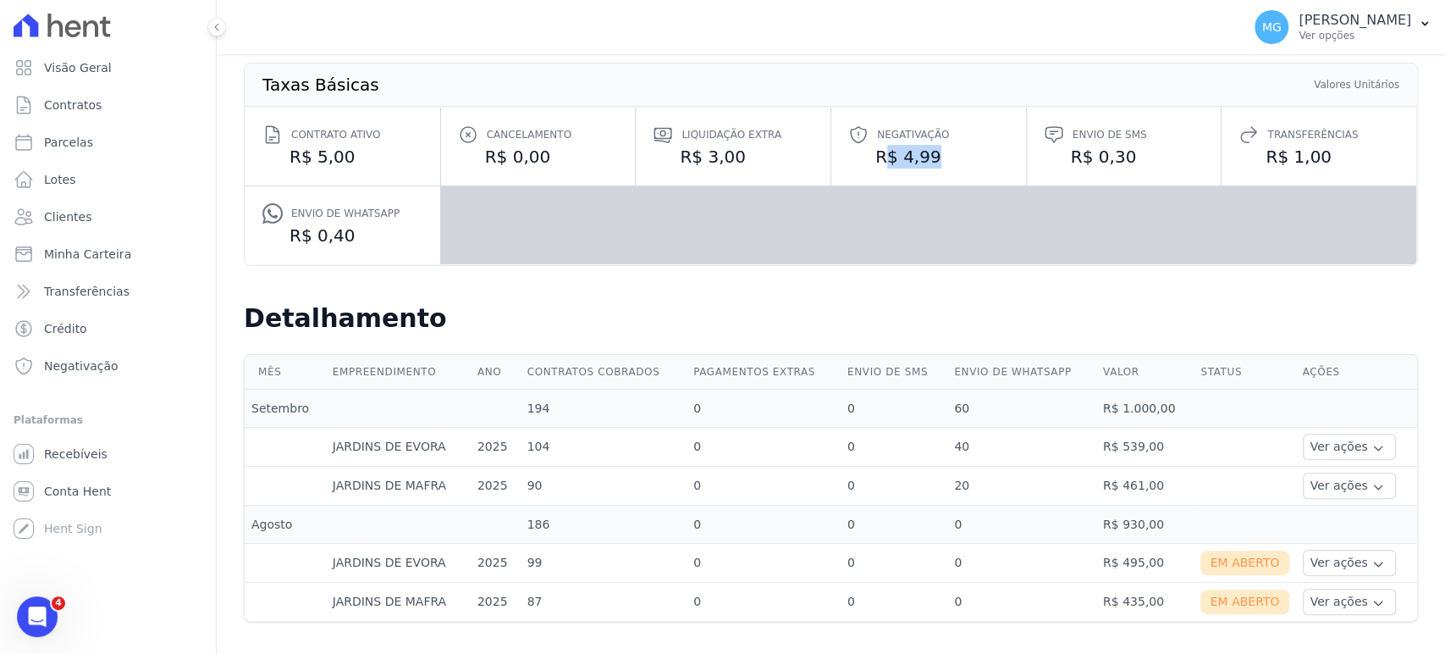
drag, startPoint x: 881, startPoint y: 152, endPoint x: 958, endPoint y: 239, distance: 116.3
click at [962, 154] on dd "R$ 4,99" at bounding box center [928, 157] width 161 height 24
click at [963, 300] on div "Taxas Básicas Valores Unitários Contrato ativo R$ 5,00 Cancelamento R$ 0,00 Liq…" at bounding box center [831, 164] width 1174 height 278
click at [1323, 561] on button "Ver ações" at bounding box center [1349, 563] width 93 height 26
click at [1328, 609] on link "Ver boleto" at bounding box center [1372, 609] width 125 height 18
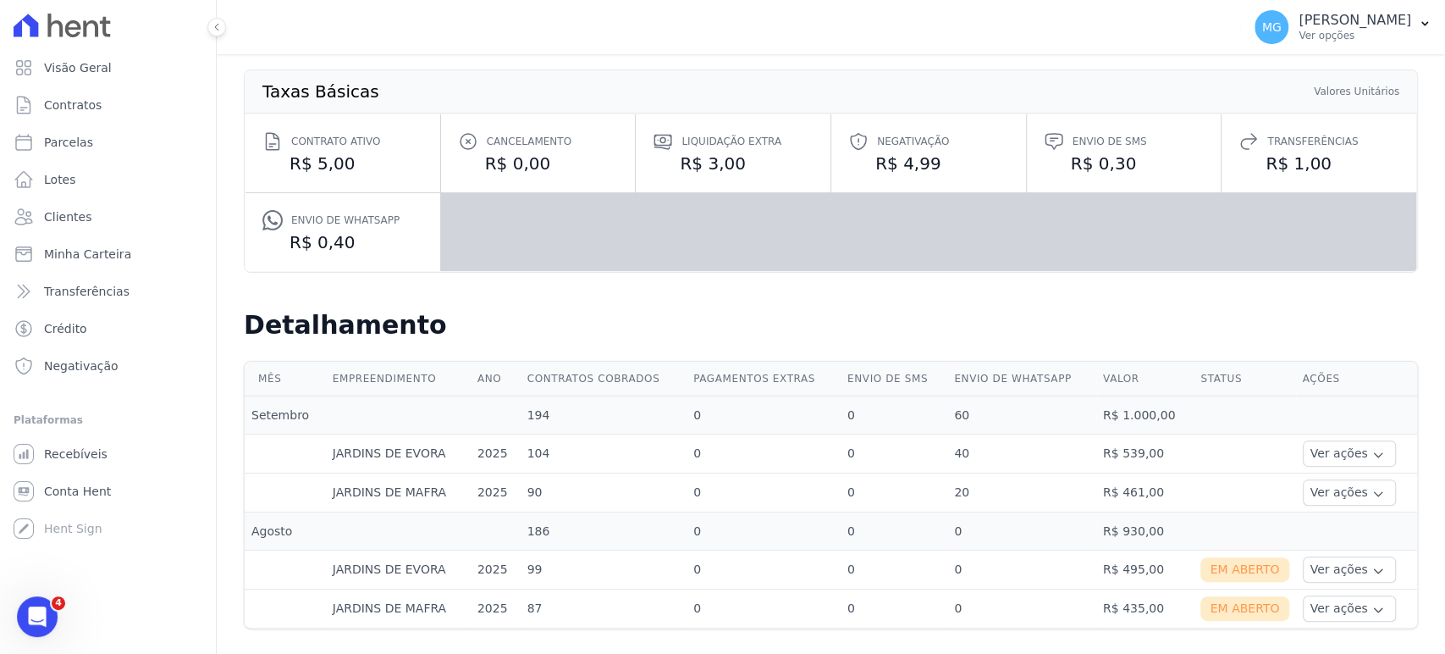
scroll to position [168, 0]
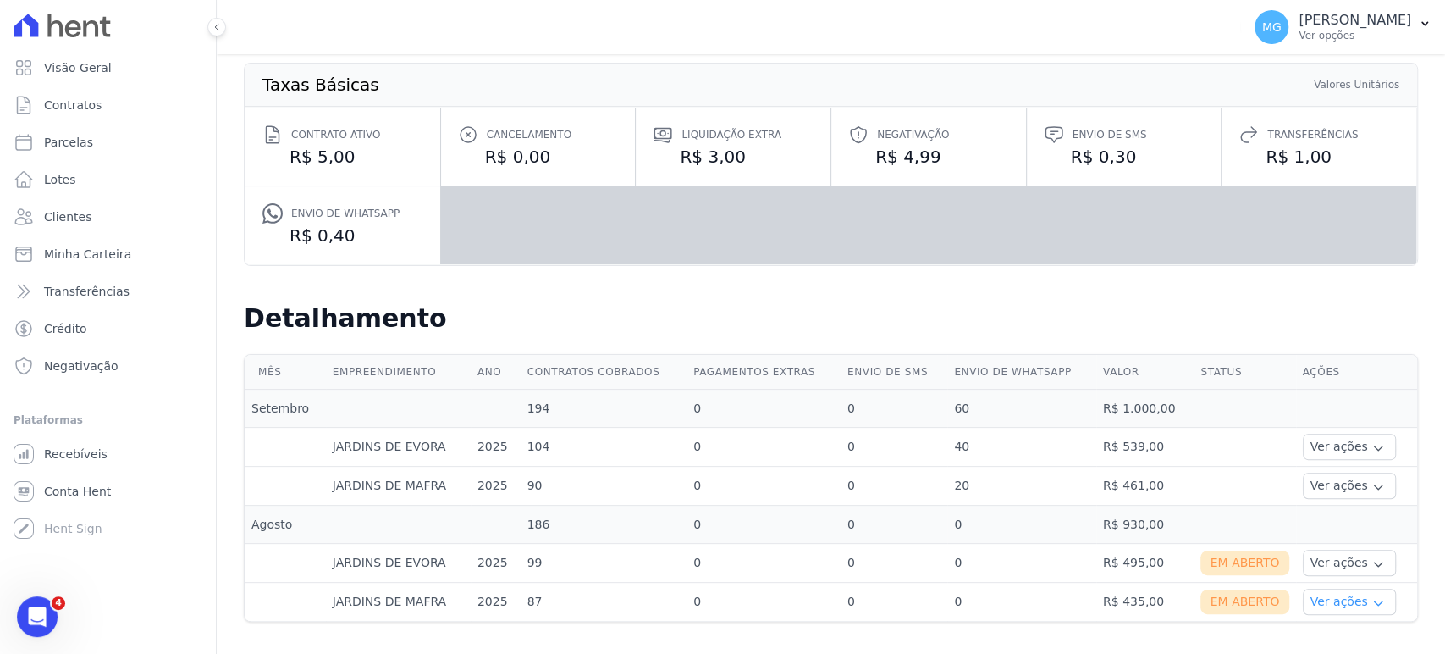
click at [1338, 601] on button "Ver ações" at bounding box center [1349, 601] width 93 height 26
click at [1310, 645] on link "Ver boleto" at bounding box center [1372, 648] width 125 height 18
